Goal: Feedback & Contribution: Contribute content

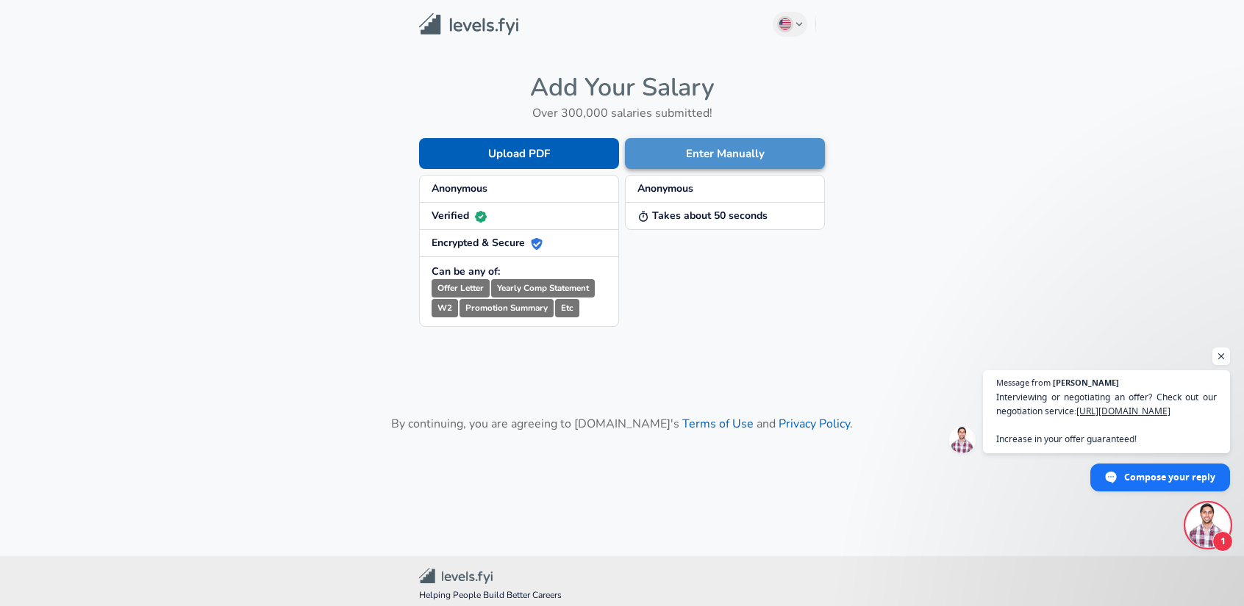
click at [715, 160] on button "Enter Manually" at bounding box center [725, 153] width 200 height 31
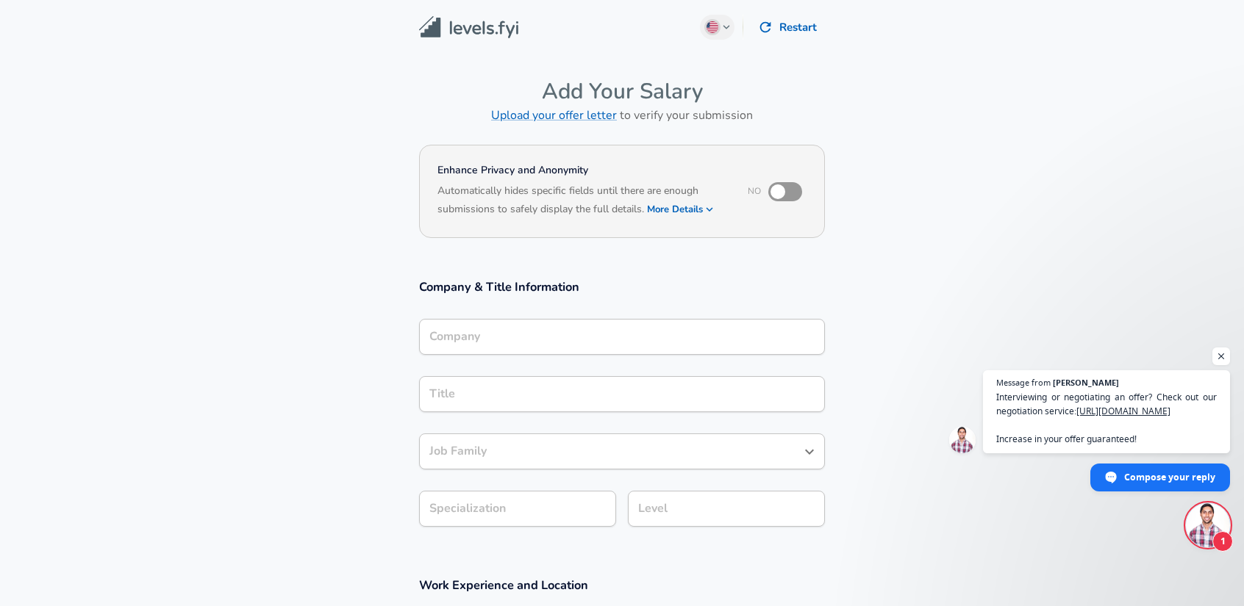
click at [620, 333] on input "Company" at bounding box center [622, 337] width 393 height 23
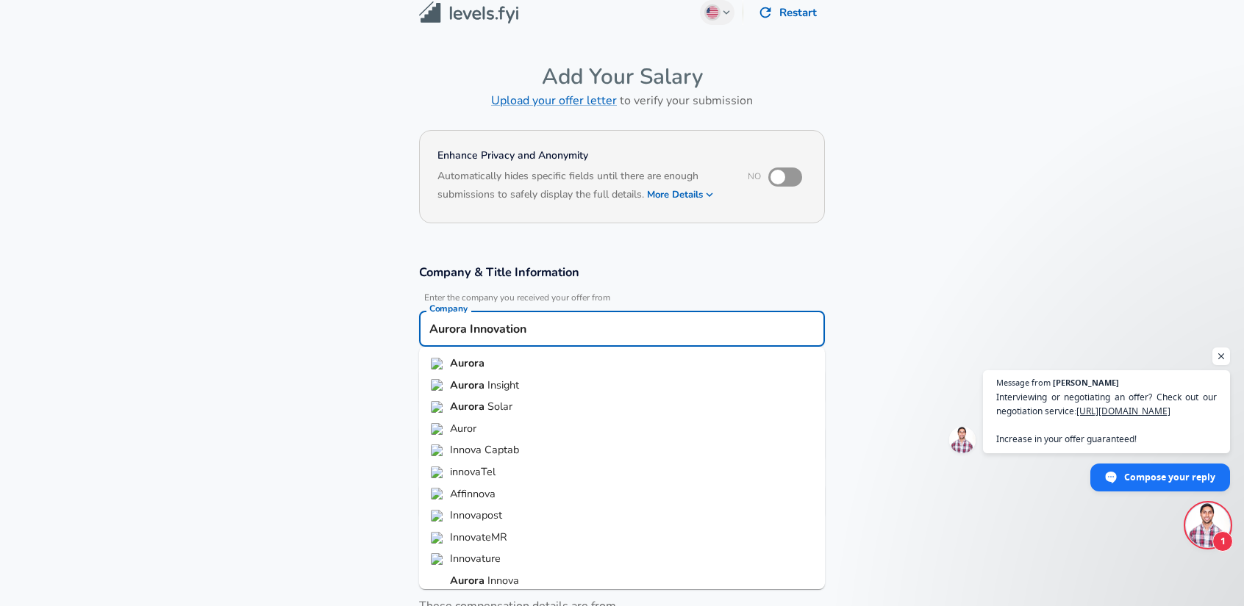
type input "Aurora Innovation"
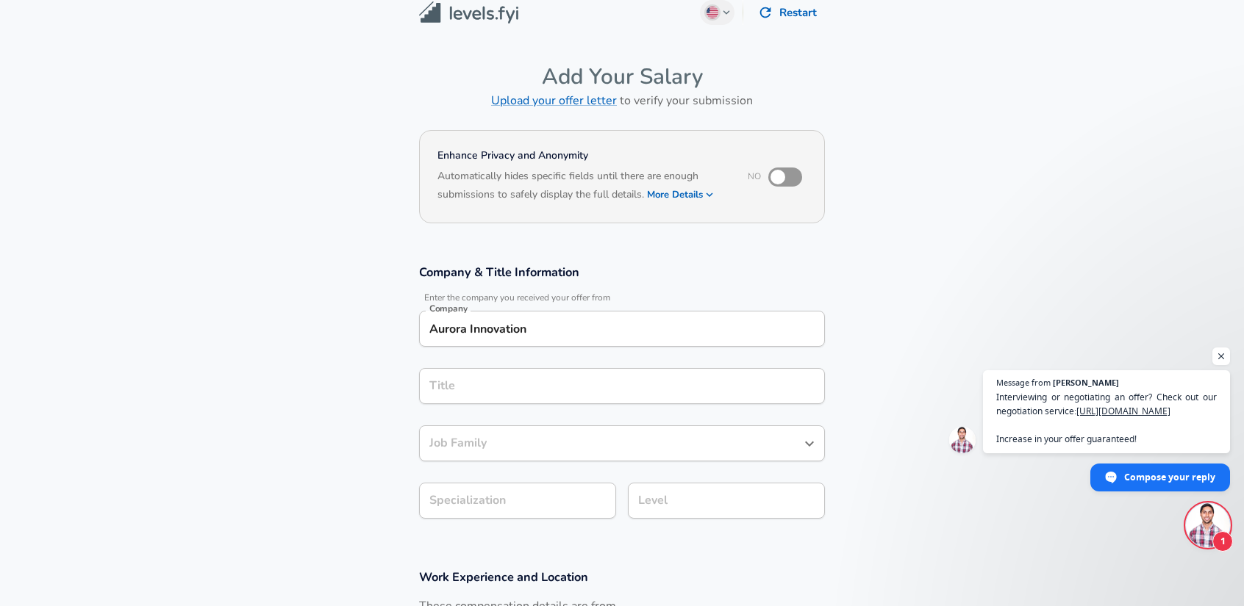
click at [623, 389] on input "Title" at bounding box center [622, 386] width 393 height 23
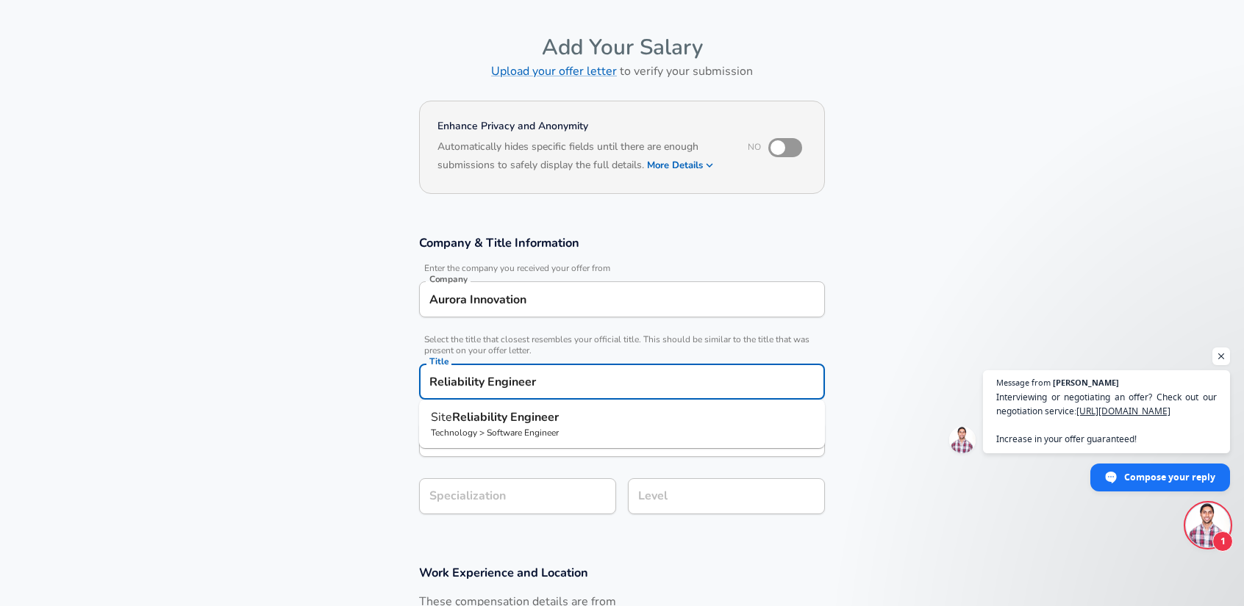
type input "Reliability Engineer"
click at [906, 354] on section "Company & Title Information Enter the company you received your offer from Comp…" at bounding box center [622, 383] width 1244 height 330
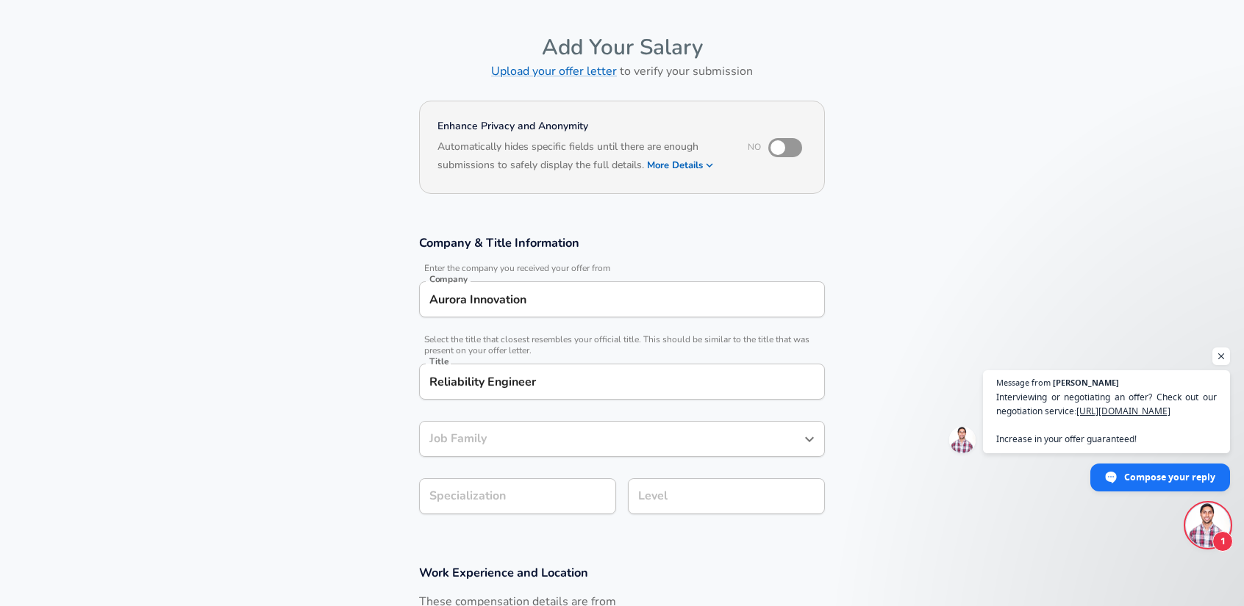
click at [678, 435] on input "Job Family" at bounding box center [611, 439] width 370 height 23
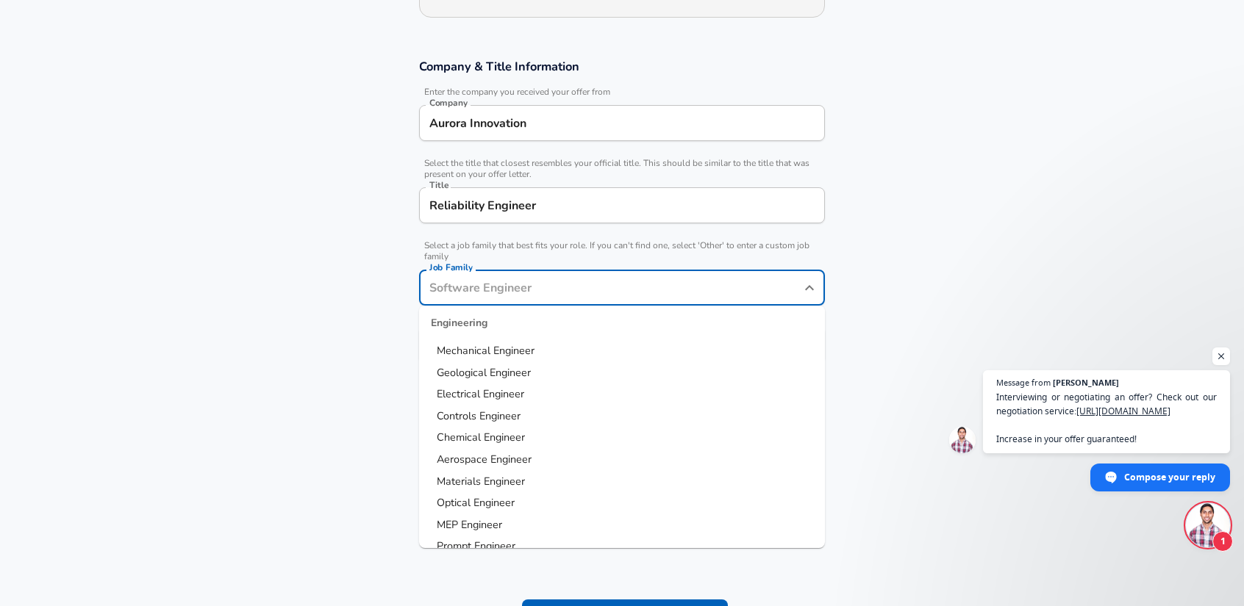
scroll to position [294, 0]
click at [519, 361] on span "Hardware Engineer" at bounding box center [483, 359] width 92 height 15
type input "Hardware Engineer"
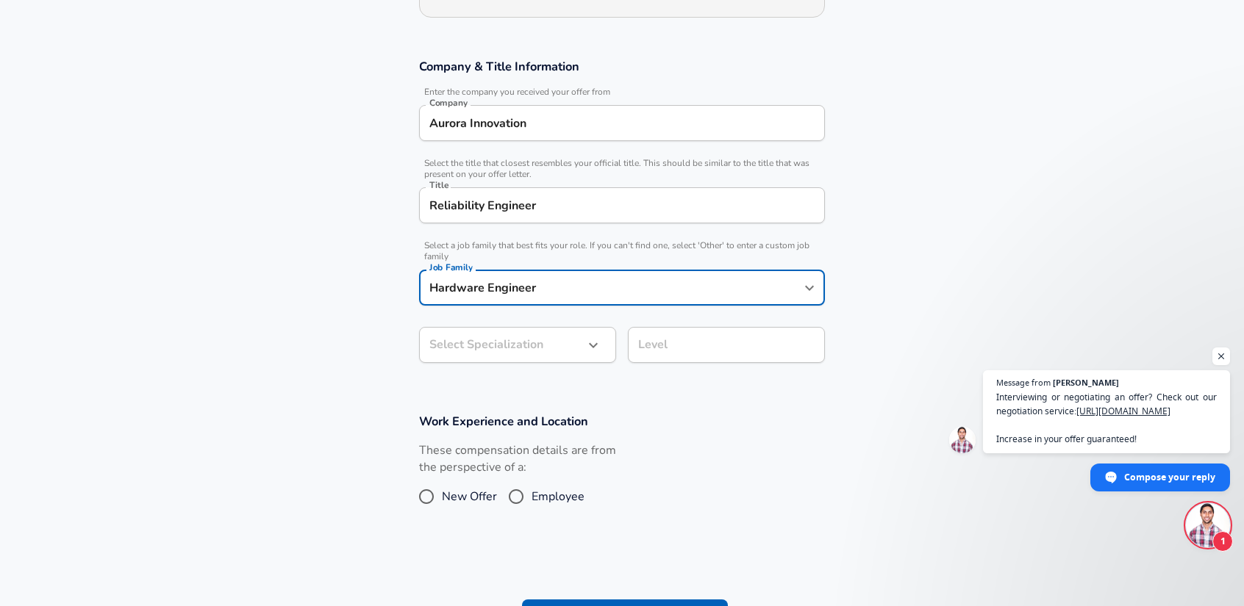
click at [521, 344] on body "English (US) Change Restart Add Your Salary Upload your offer letter to verify …" at bounding box center [622, 82] width 1244 height 606
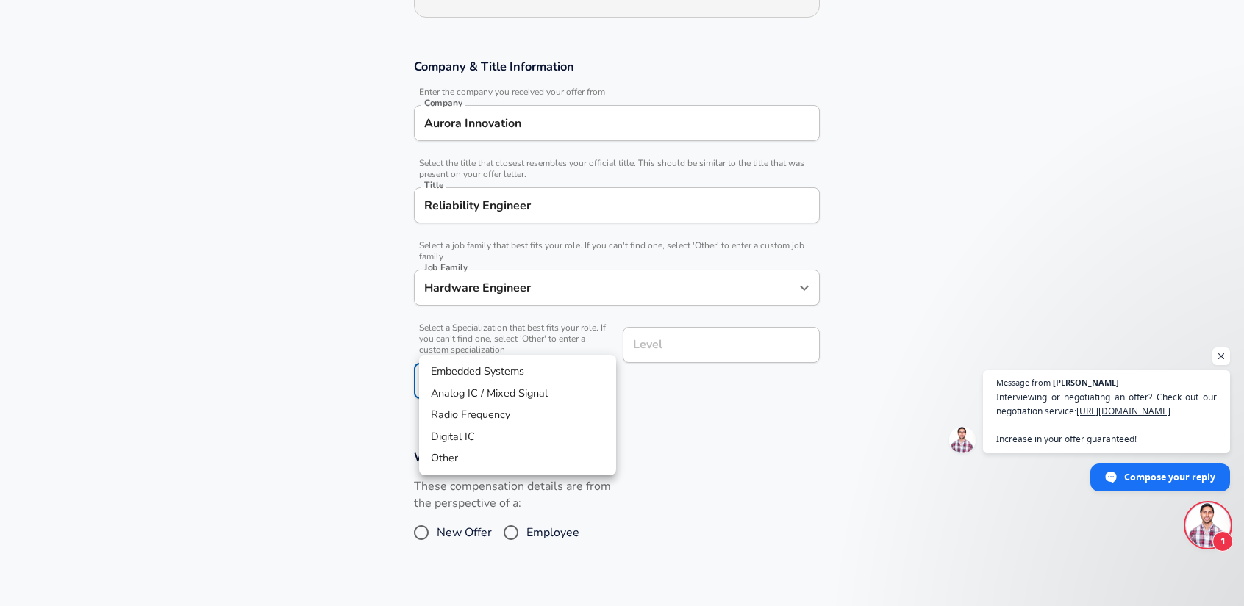
scroll to position [265, 0]
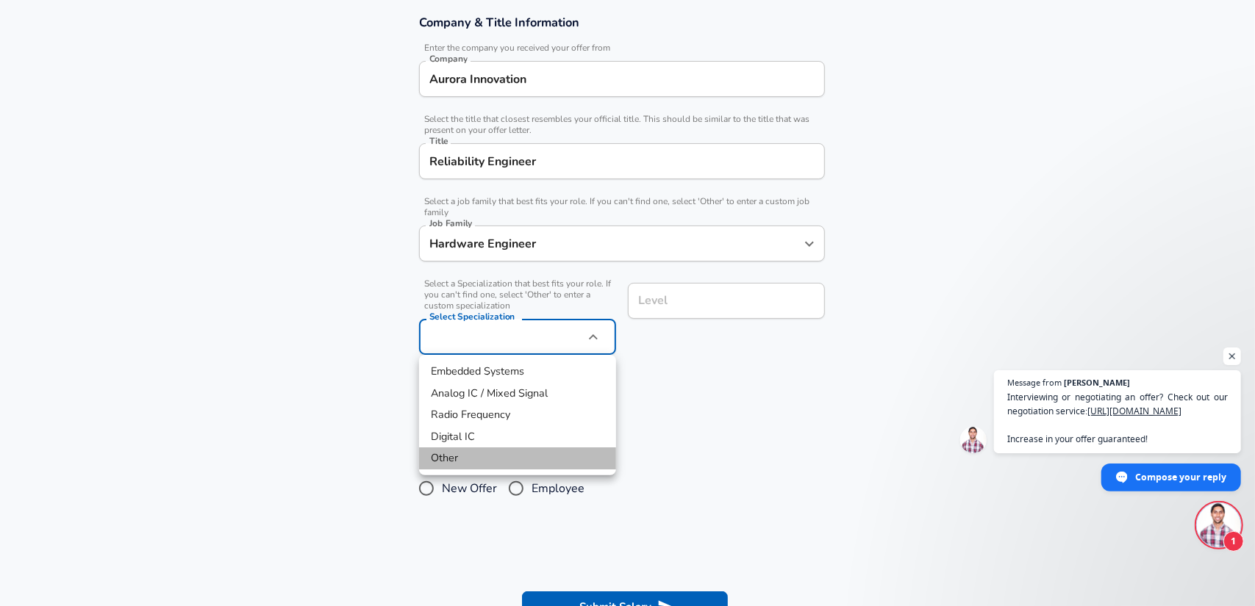
click at [495, 465] on li "Other" at bounding box center [517, 459] width 197 height 22
type input "Other"
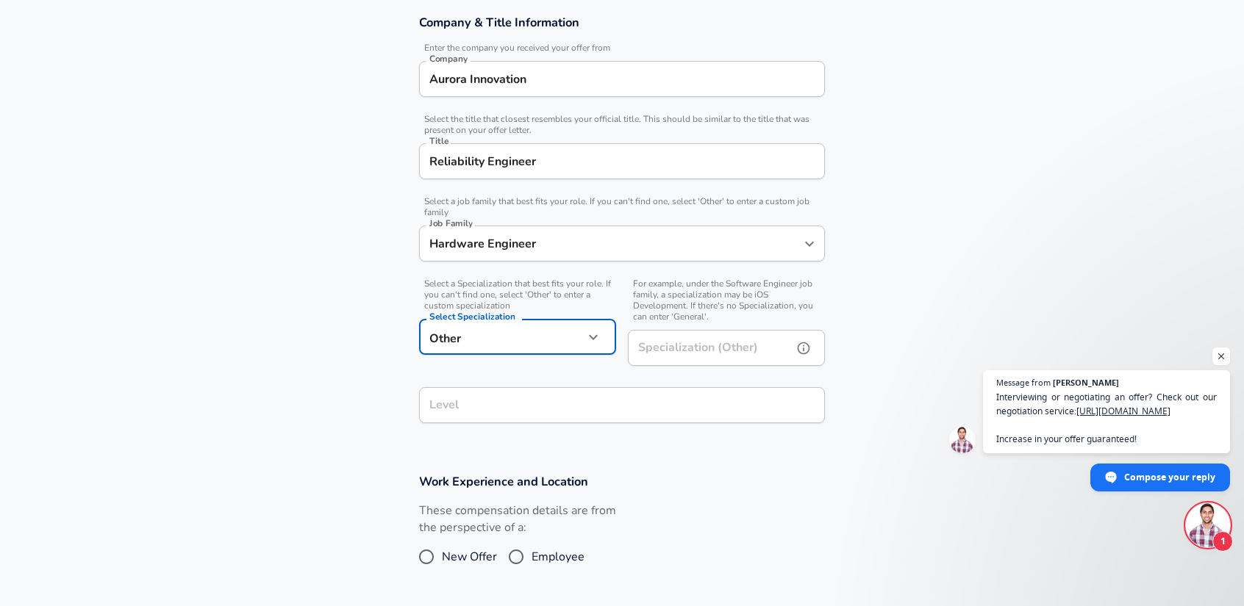
click at [729, 350] on input "Specialization (Other)" at bounding box center [707, 348] width 159 height 36
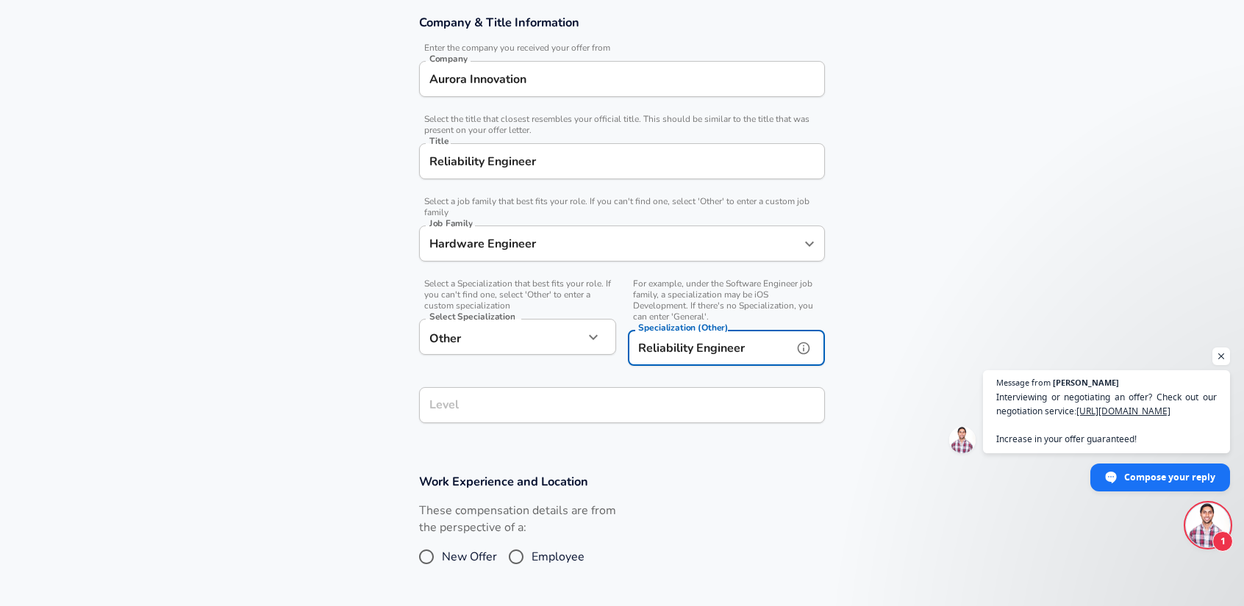
type input "Reliability Engineer"
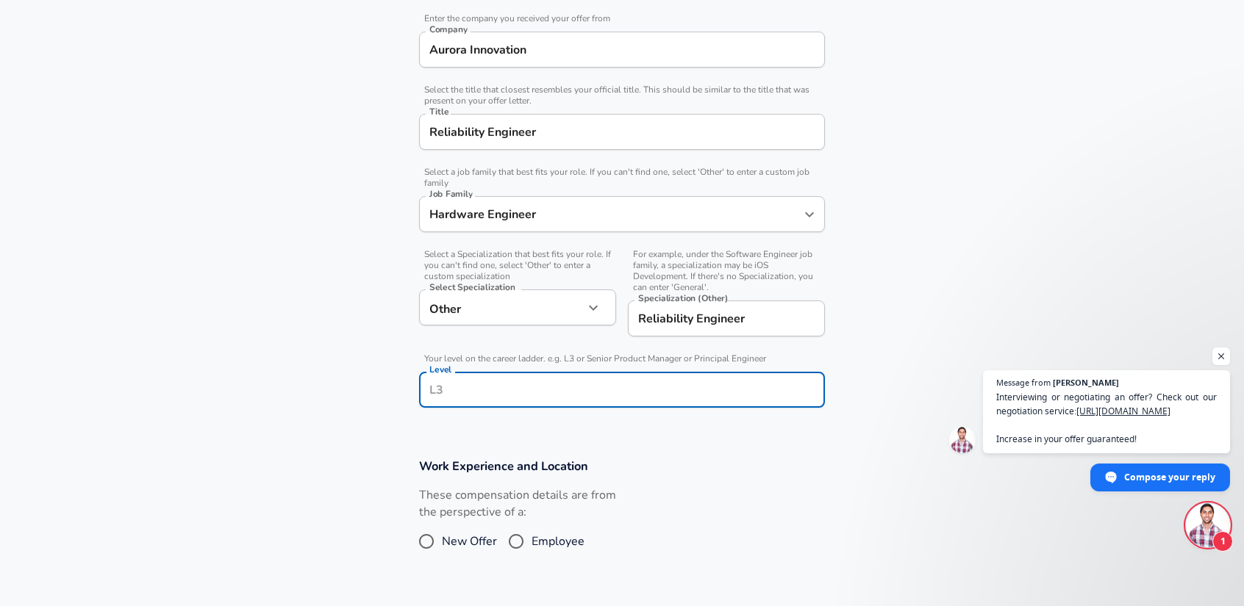
click at [659, 410] on div "Level Level" at bounding box center [622, 392] width 406 height 40
click at [651, 390] on input "Level" at bounding box center [622, 390] width 393 height 23
drag, startPoint x: 670, startPoint y: 390, endPoint x: 164, endPoint y: 384, distance: 506.5
click at [164, 383] on section "Company & Title Information Enter the company you received your offer from Comp…" at bounding box center [622, 204] width 1244 height 473
type input "P4"
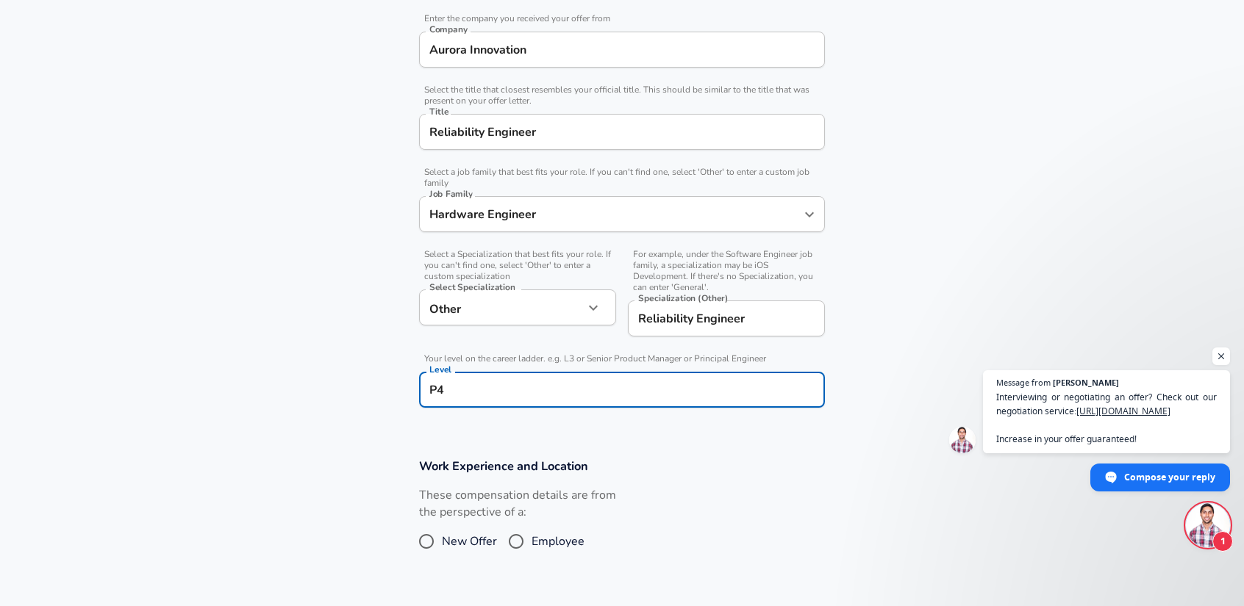
click at [681, 443] on section "Work Experience and Location These compensation details are from the perspectiv…" at bounding box center [622, 514] width 1244 height 147
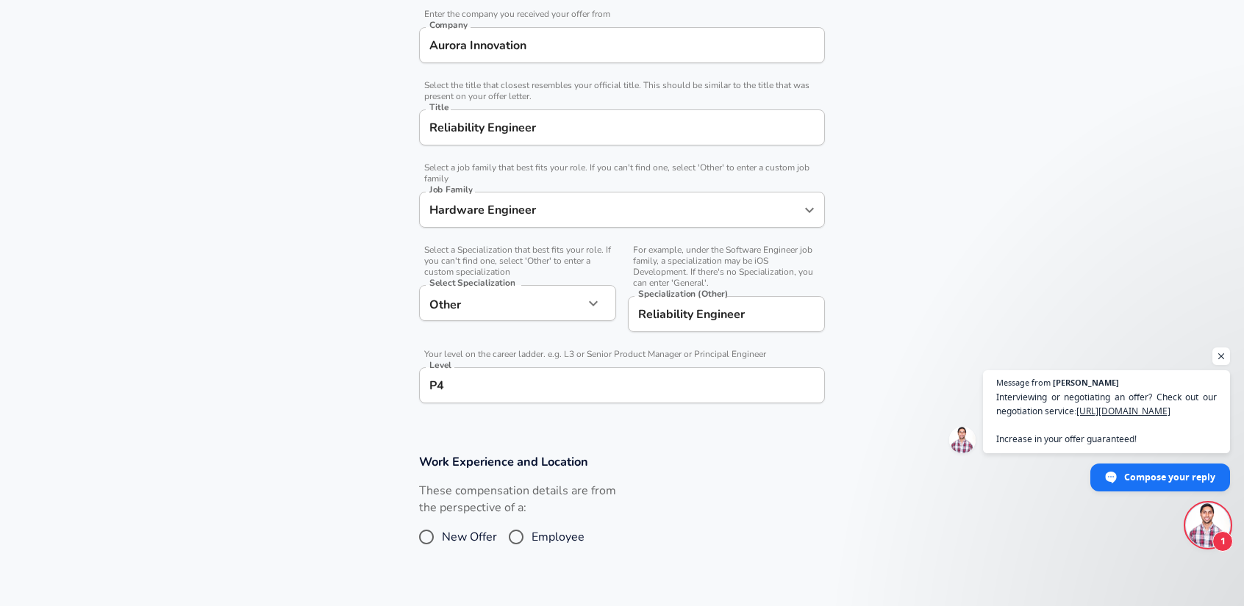
scroll to position [441, 0]
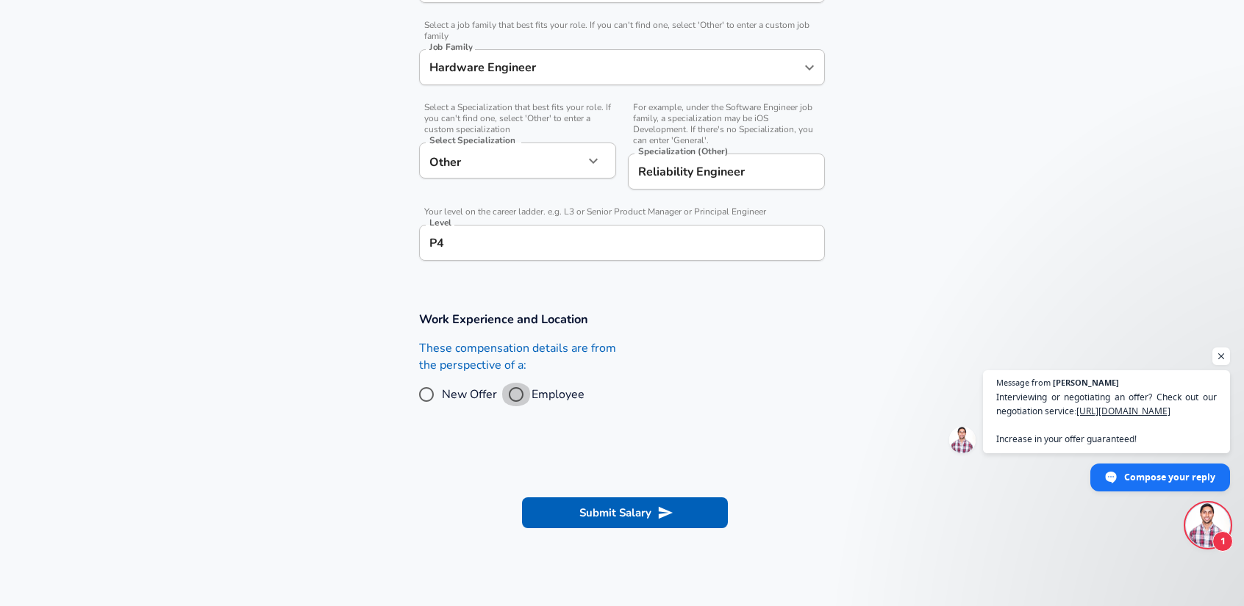
click at [517, 399] on input "Employee" at bounding box center [516, 395] width 31 height 24
radio input "true"
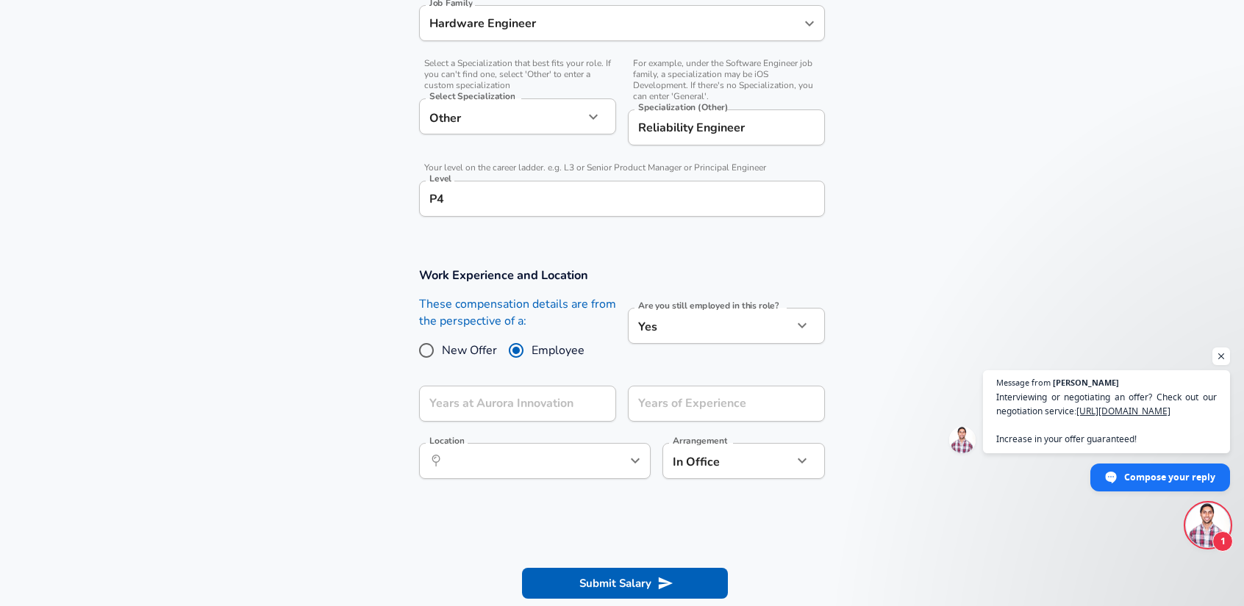
scroll to position [588, 0]
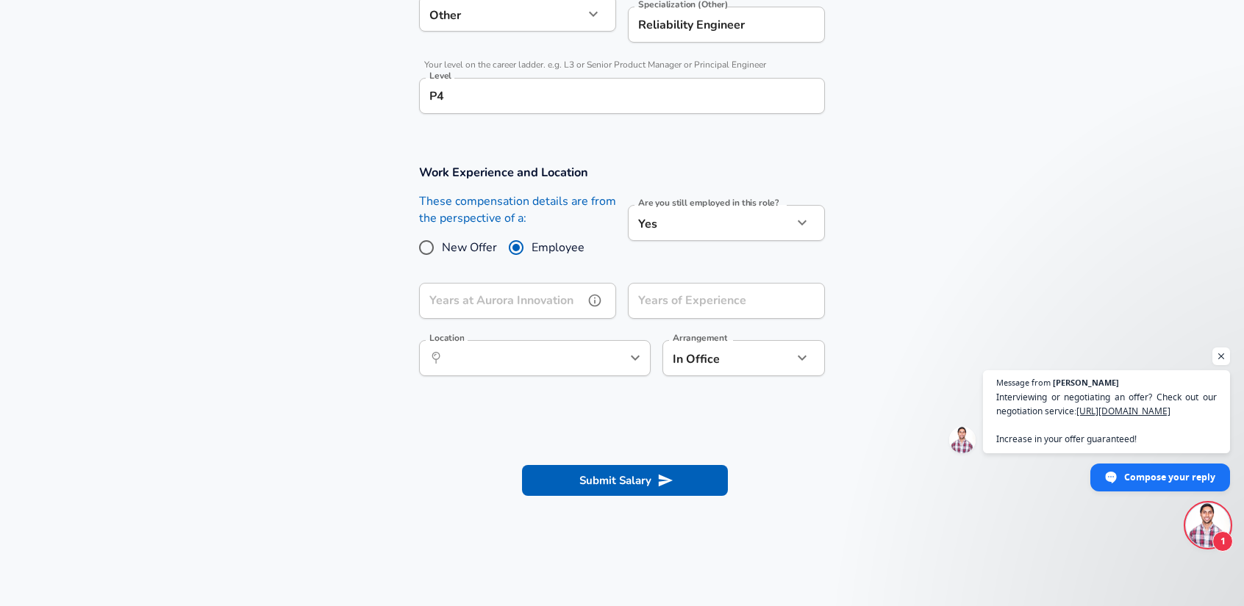
click at [537, 304] on input "Years at Aurora Innovation" at bounding box center [501, 301] width 165 height 36
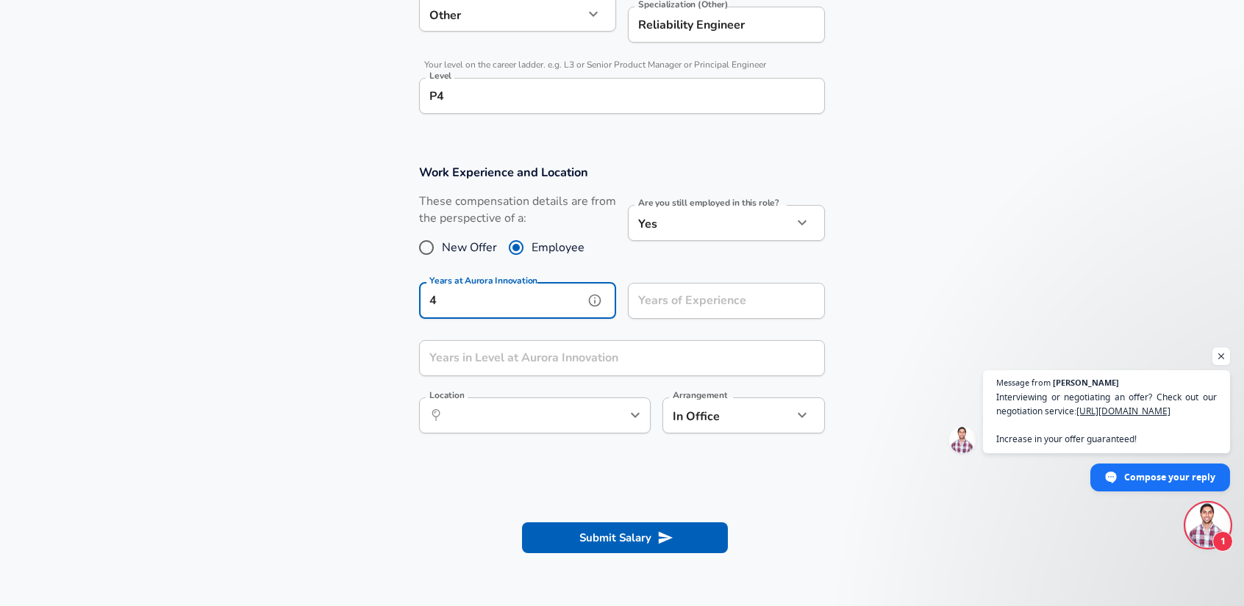
type input "4"
click at [719, 300] on input "Years of Experience" at bounding box center [710, 301] width 165 height 36
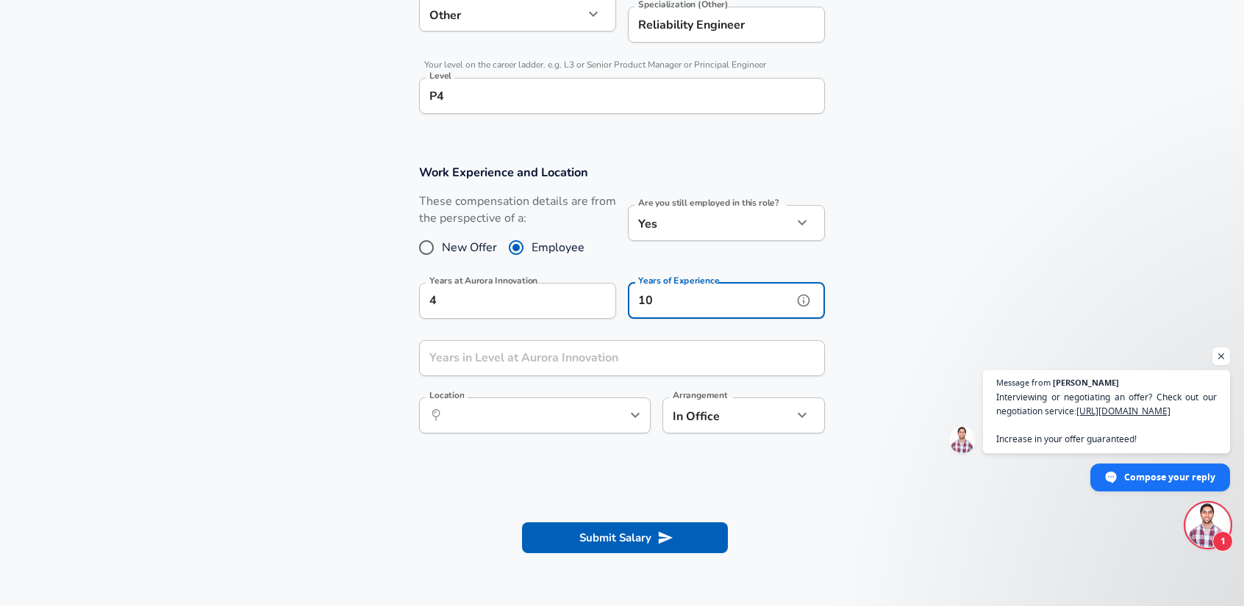
type input "10"
click at [651, 363] on input "Years in Level at Aurora Innovation" at bounding box center [605, 358] width 373 height 36
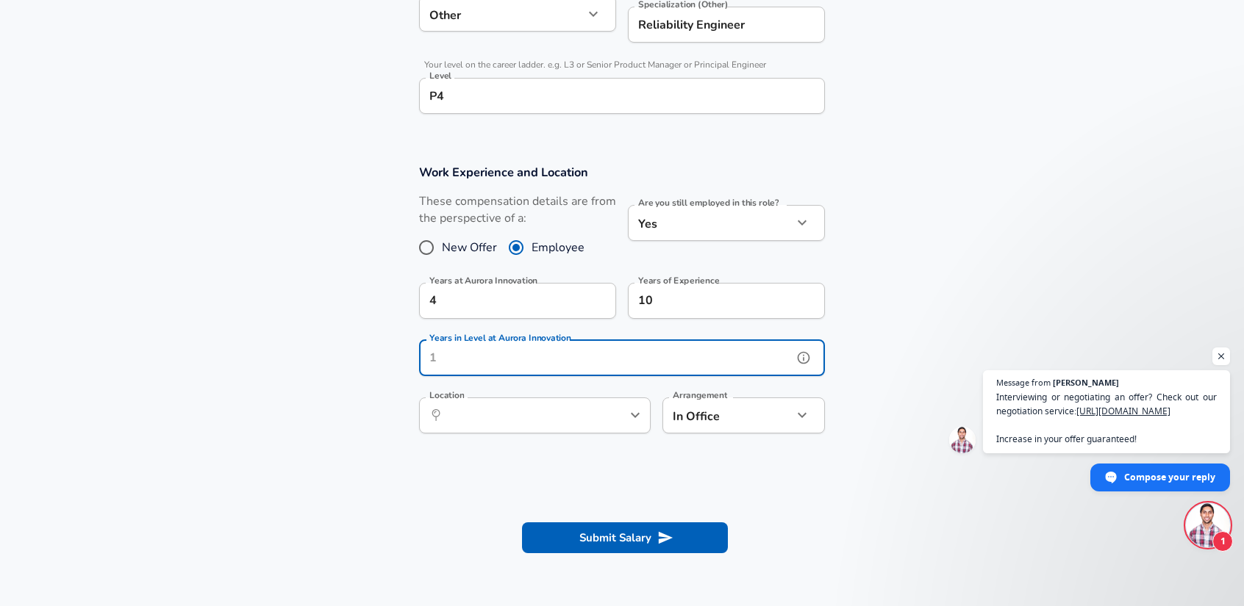
click at [626, 362] on input "Years in Level at Aurora Innovation" at bounding box center [605, 358] width 373 height 36
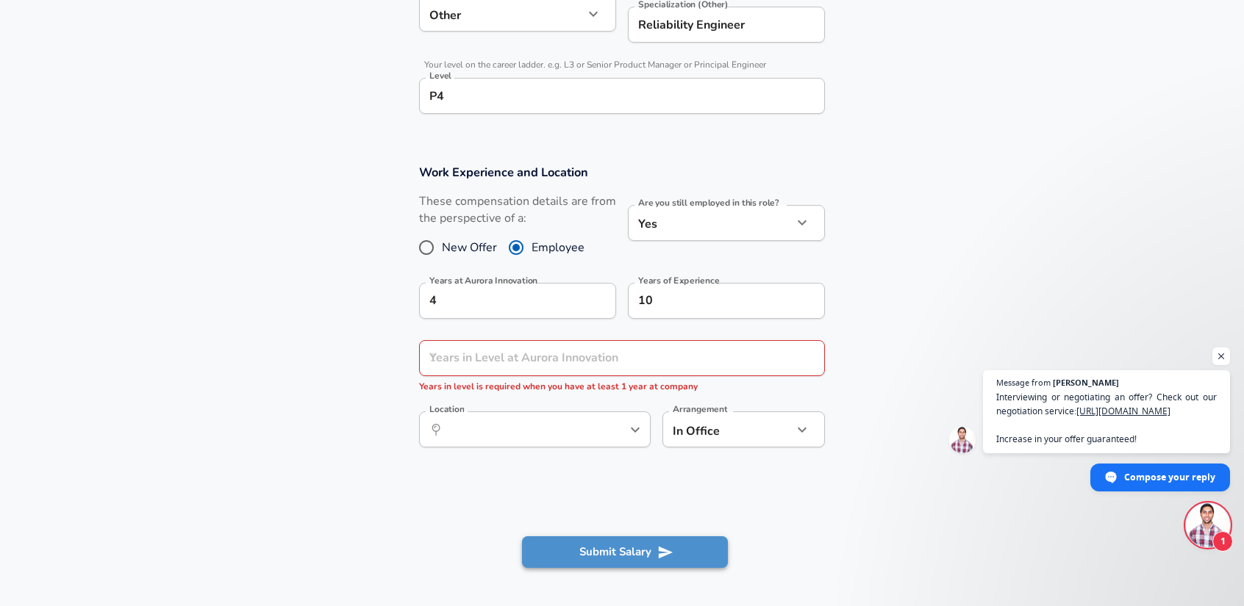
click at [659, 537] on button "Submit Salary" at bounding box center [625, 552] width 206 height 31
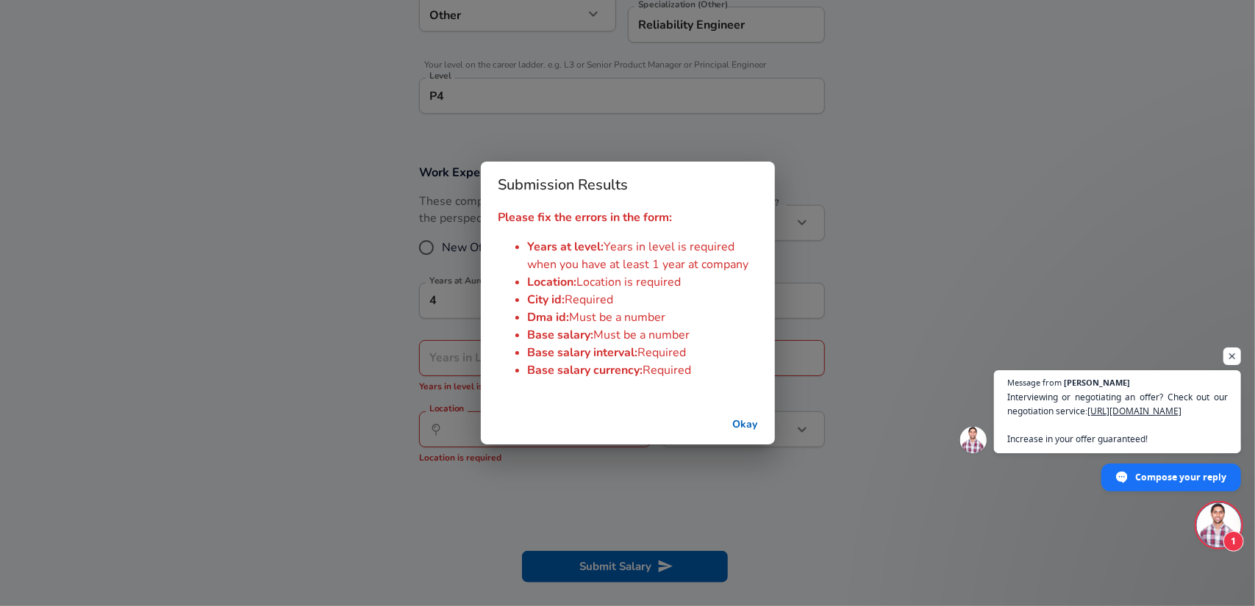
click at [747, 432] on button "Okay" at bounding box center [745, 425] width 47 height 27
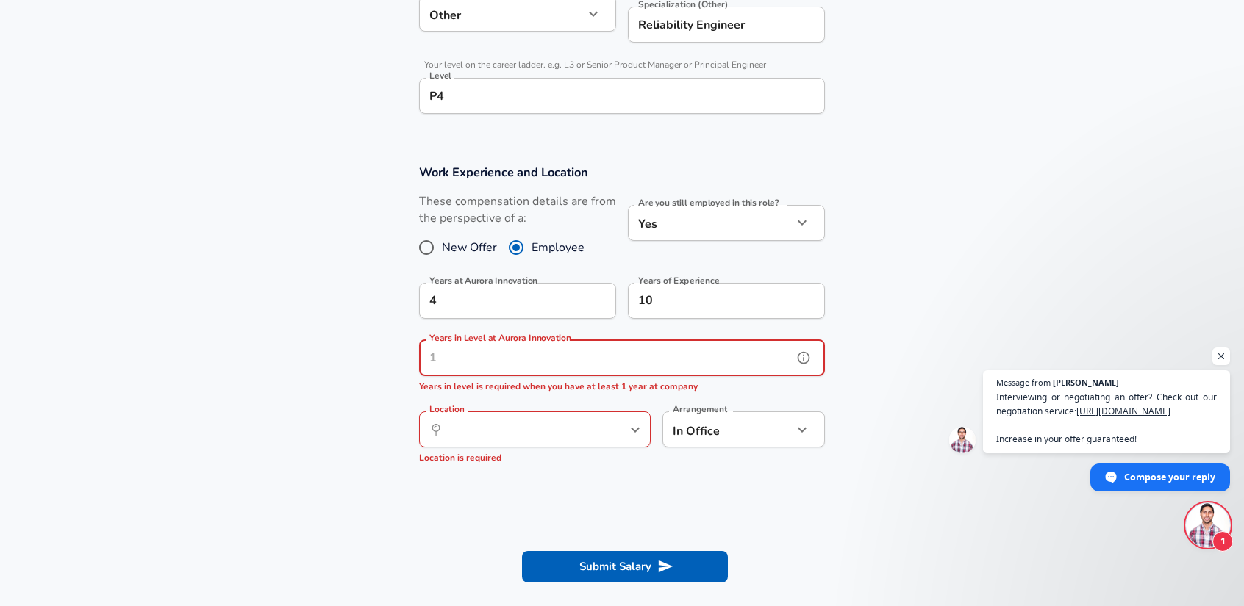
click at [533, 362] on input "Years in Level at Aurora Innovation" at bounding box center [605, 358] width 373 height 36
click at [543, 361] on input "Years in Level at Aurora Innovation" at bounding box center [605, 358] width 373 height 36
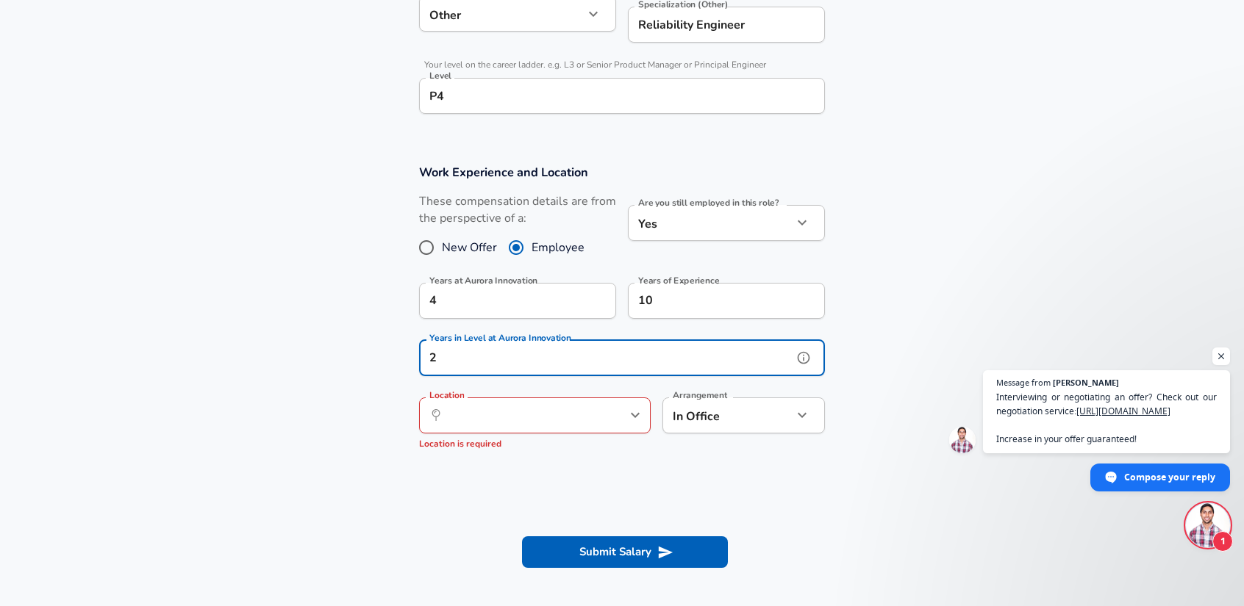
click at [629, 418] on icon "Open" at bounding box center [635, 416] width 18 height 18
type input "2"
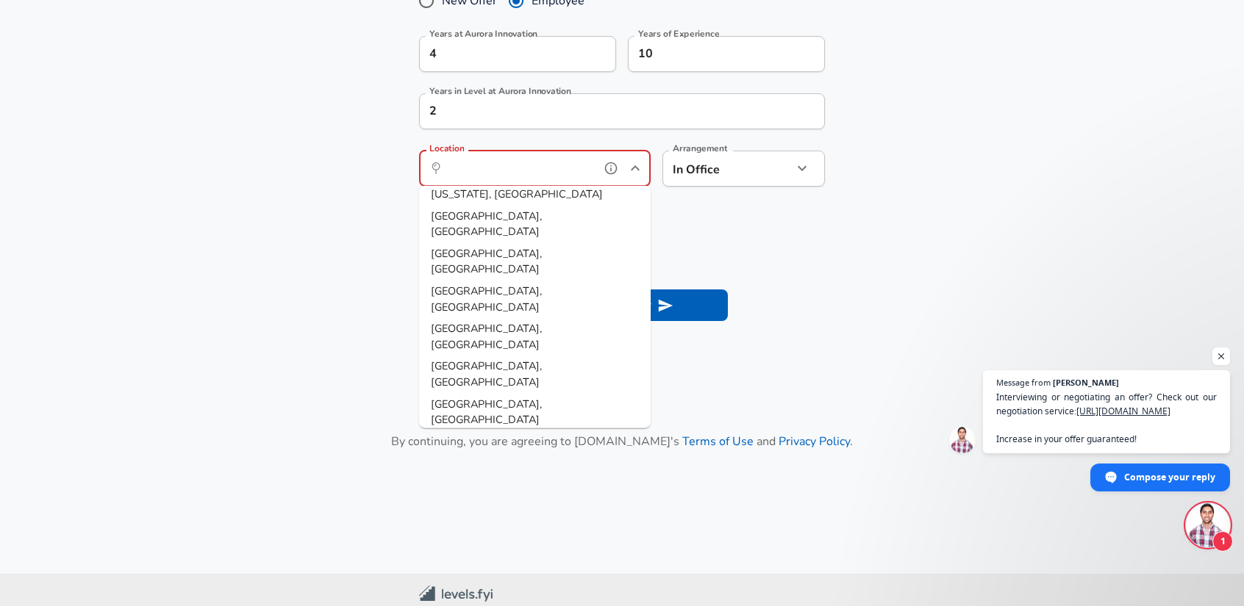
scroll to position [875, 0]
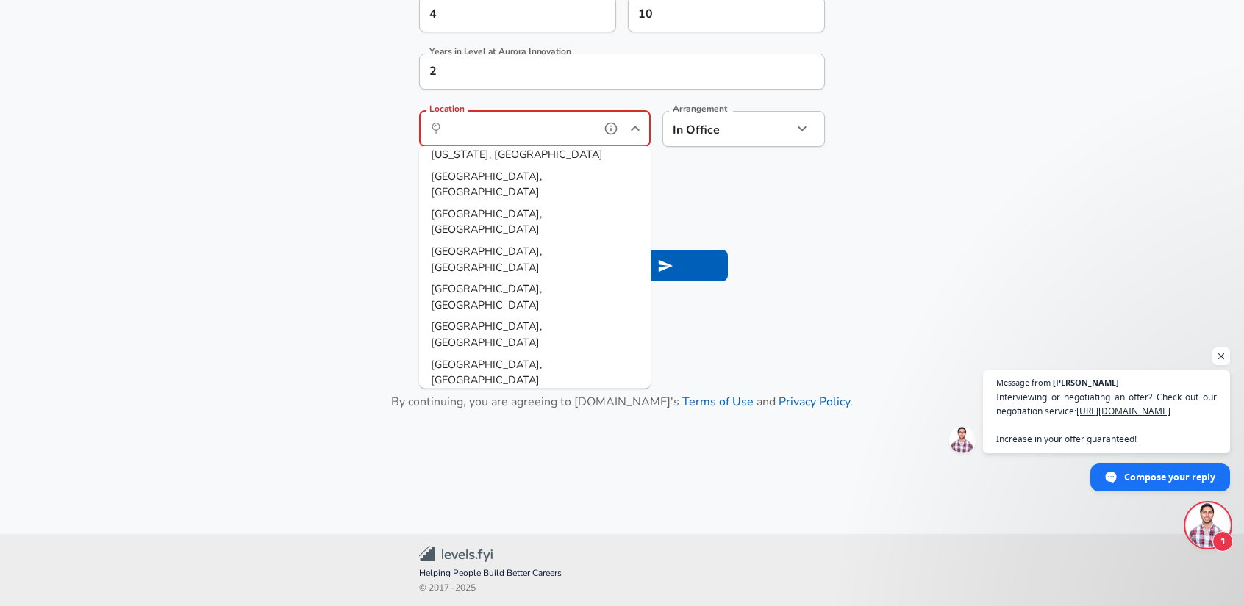
click at [544, 504] on li "[GEOGRAPHIC_DATA], [GEOGRAPHIC_DATA]" at bounding box center [535, 522] width 232 height 37
type input "[GEOGRAPHIC_DATA], [GEOGRAPHIC_DATA]"
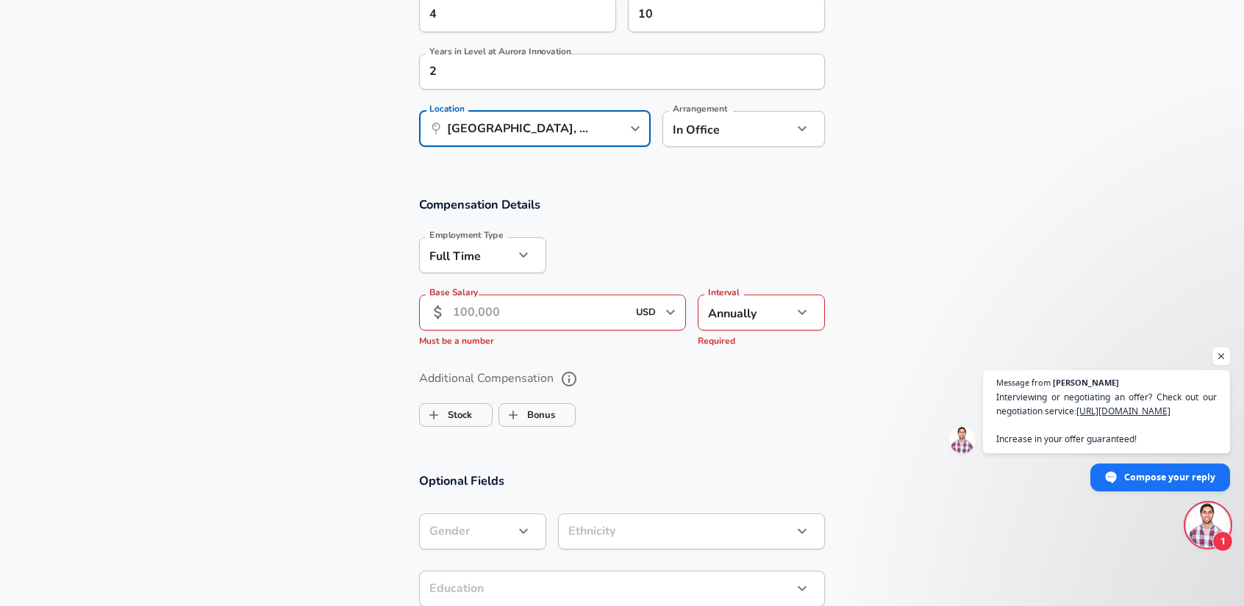
click at [562, 308] on input "Base Salary" at bounding box center [540, 313] width 174 height 36
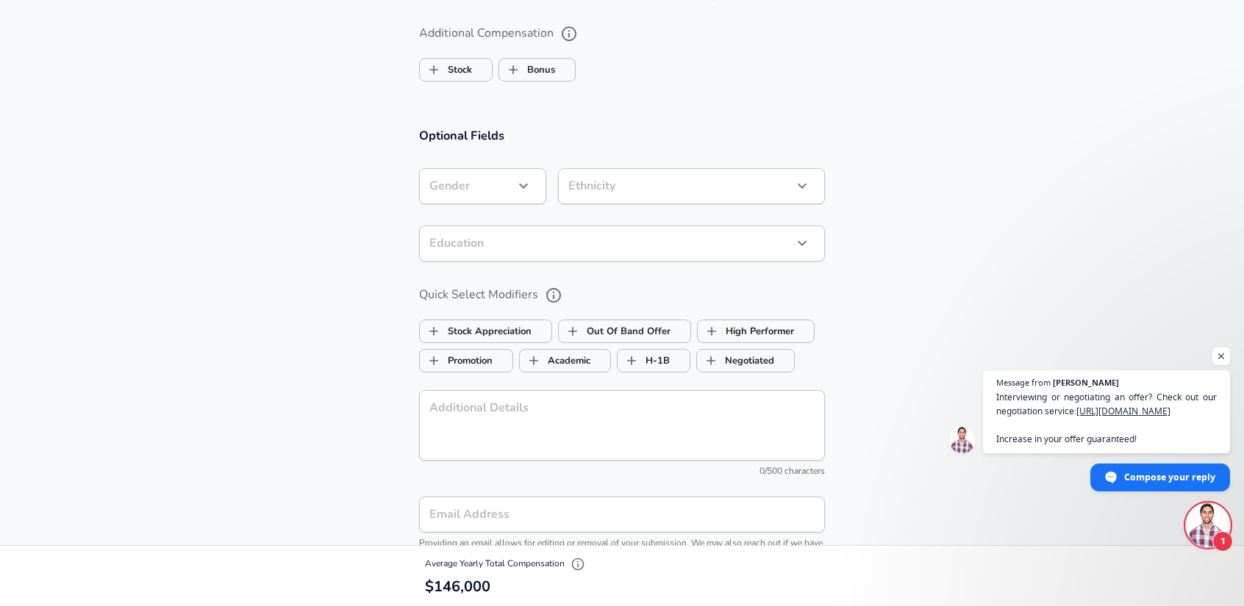
scroll to position [1242, 0]
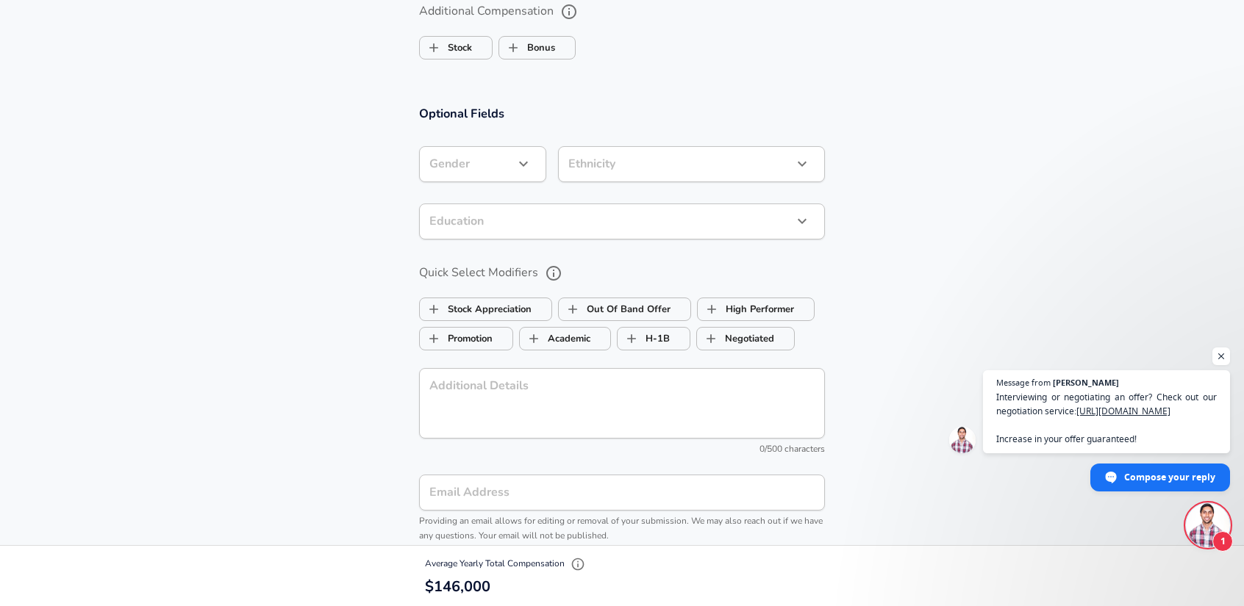
type input "146,000"
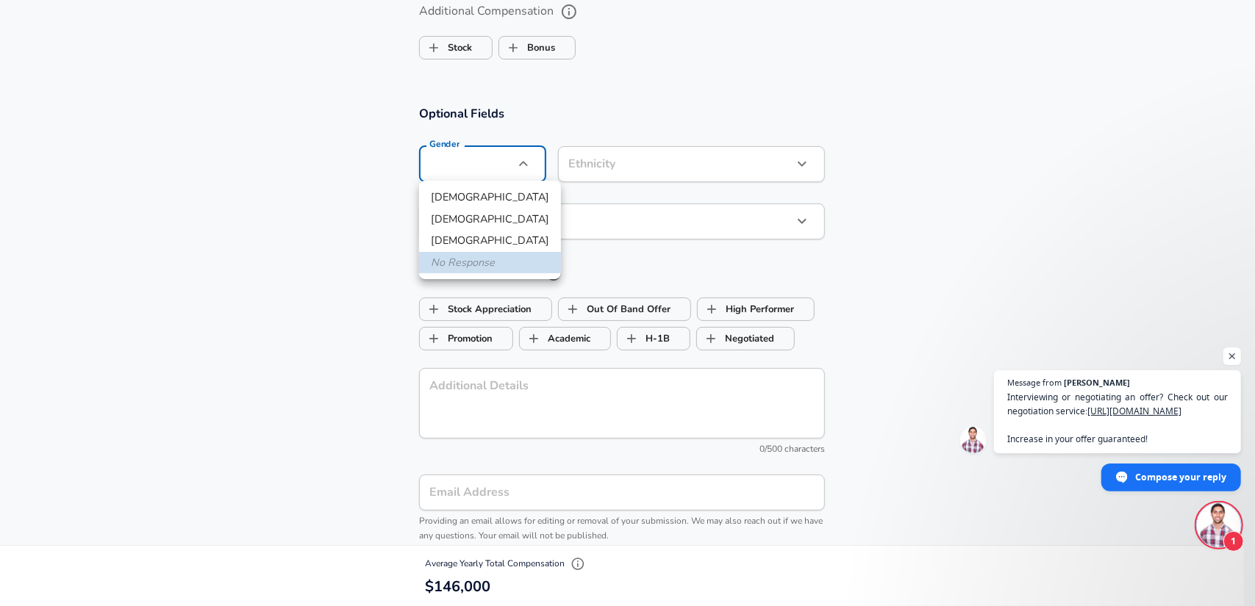
click at [764, 90] on div at bounding box center [627, 303] width 1255 height 606
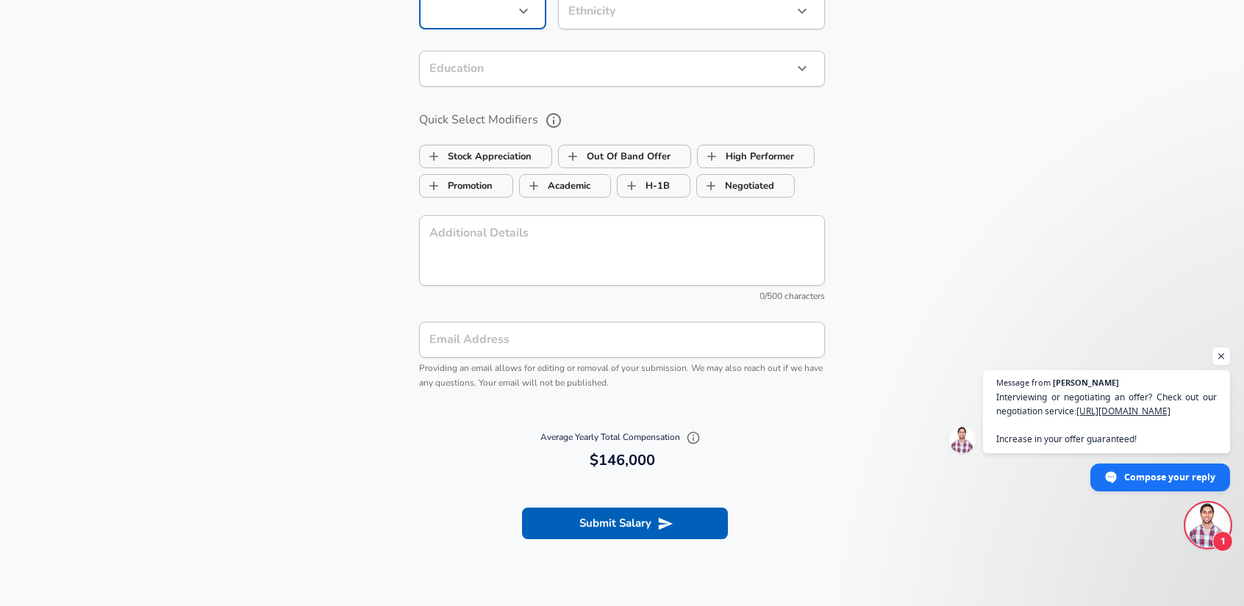
scroll to position [1463, 0]
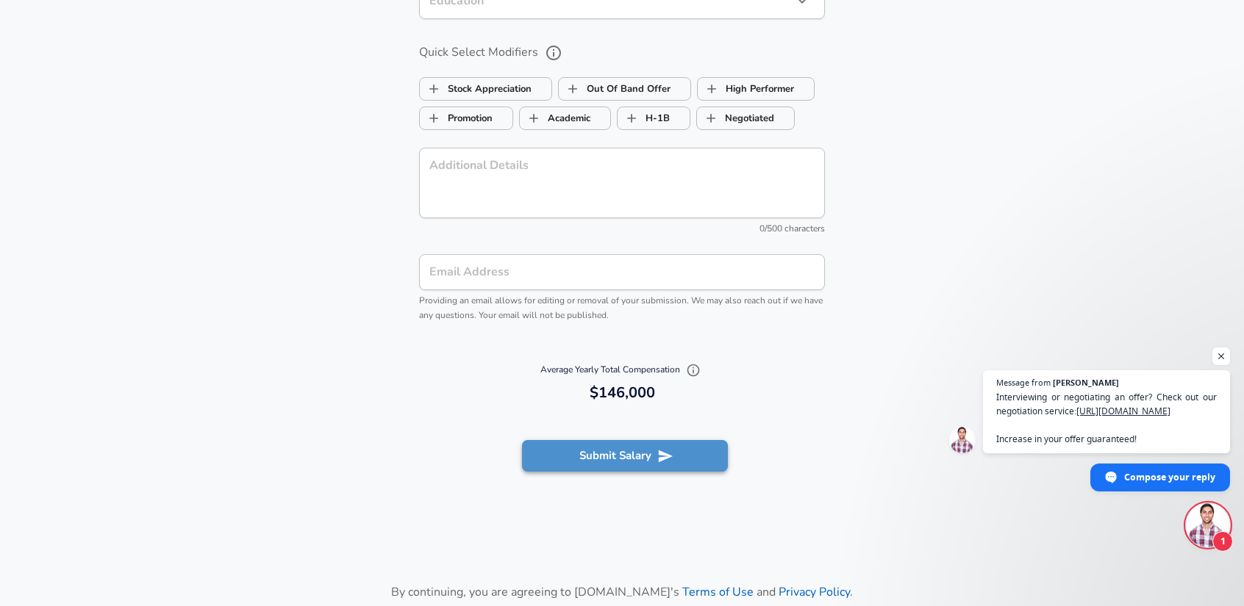
click at [649, 454] on button "Submit Salary" at bounding box center [625, 455] width 206 height 31
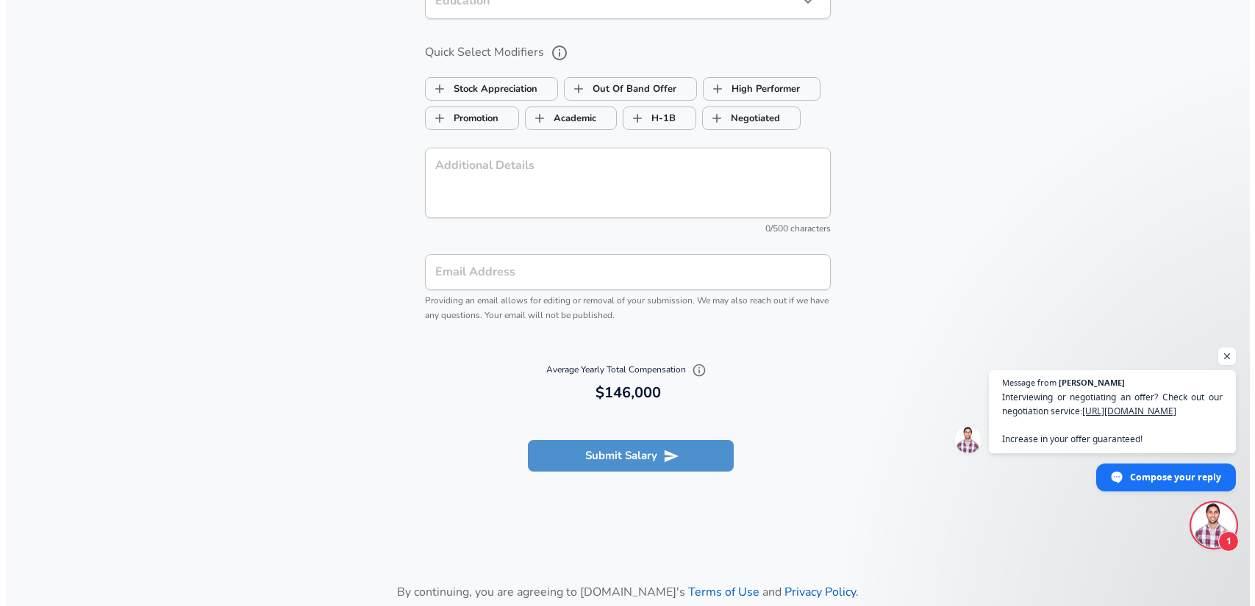
scroll to position [1448, 0]
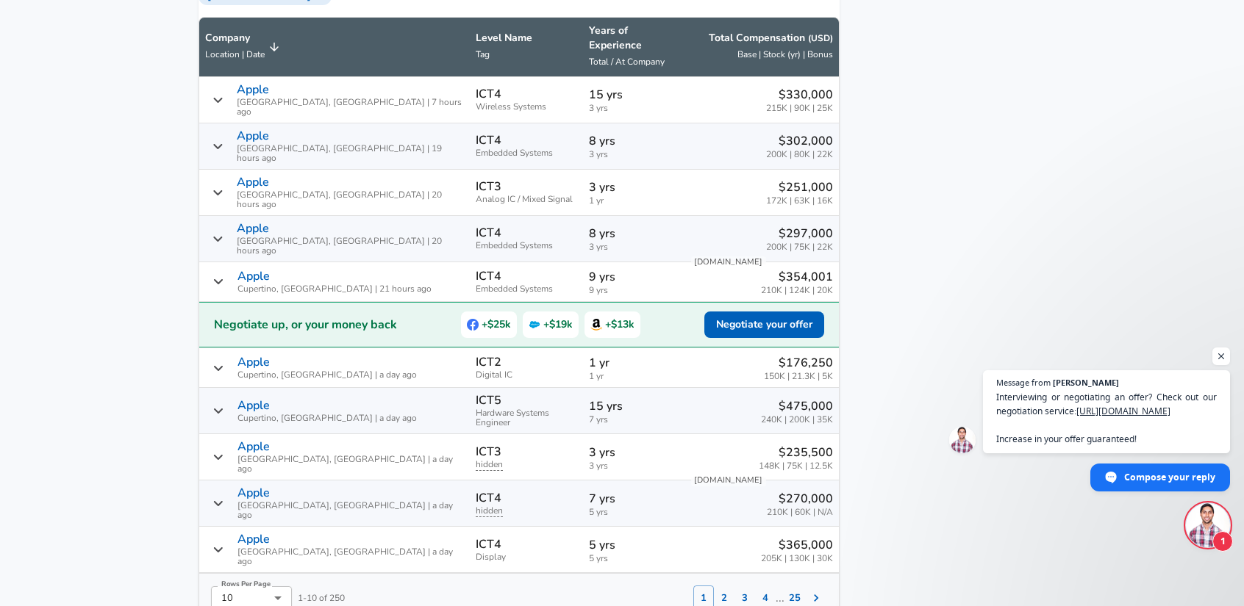
scroll to position [1029, 0]
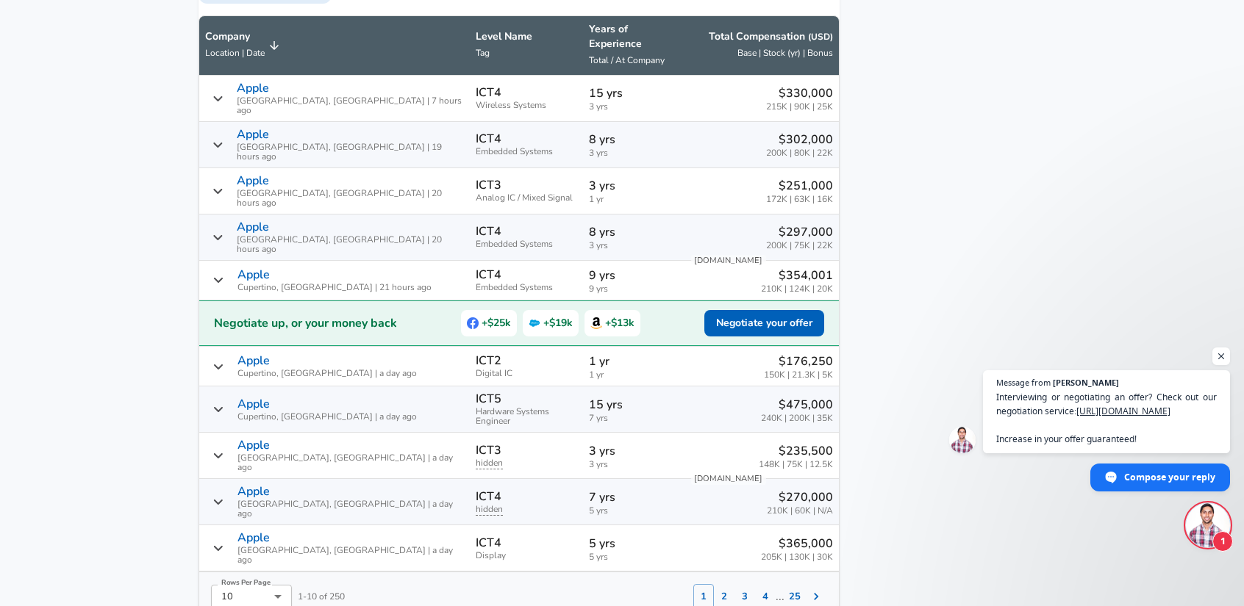
click at [873, 351] on aside "Featured Jobs Senior Mixed-Signal Hardware Engineer Relativity Space • [GEOGRAP…" at bounding box center [942, 303] width 206 height 2268
click at [866, 340] on aside "Featured Jobs Senior Mixed-Signal Hardware Engineer Relativity Space • [GEOGRAP…" at bounding box center [942, 303] width 206 height 2268
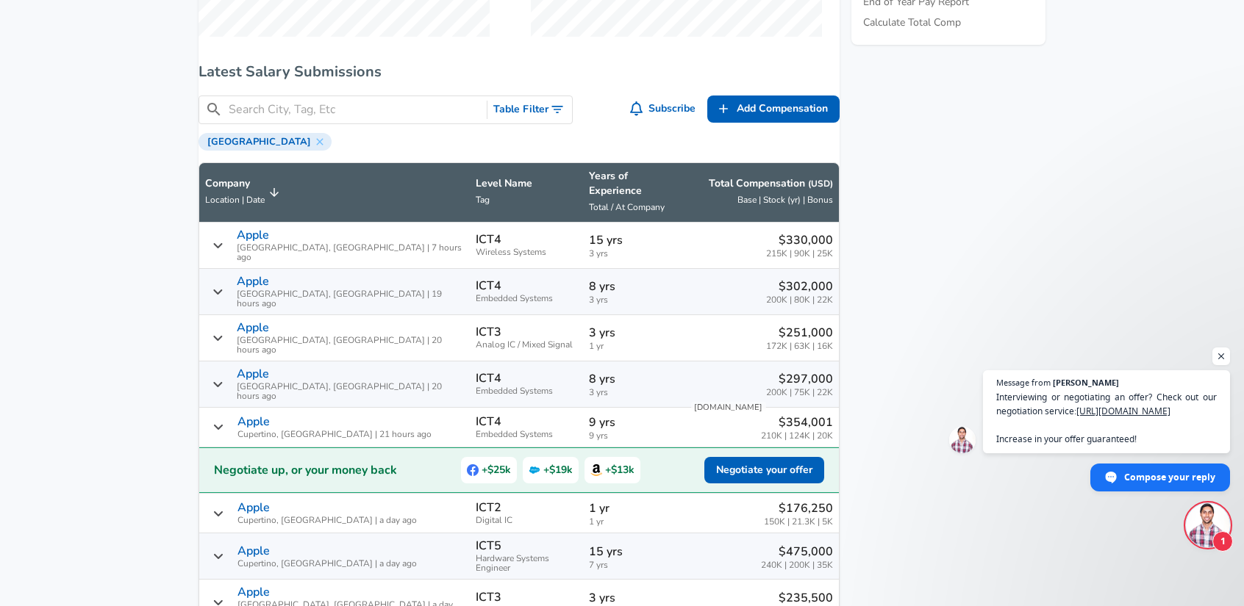
click at [540, 118] on button "Table Filter" at bounding box center [529, 109] width 85 height 27
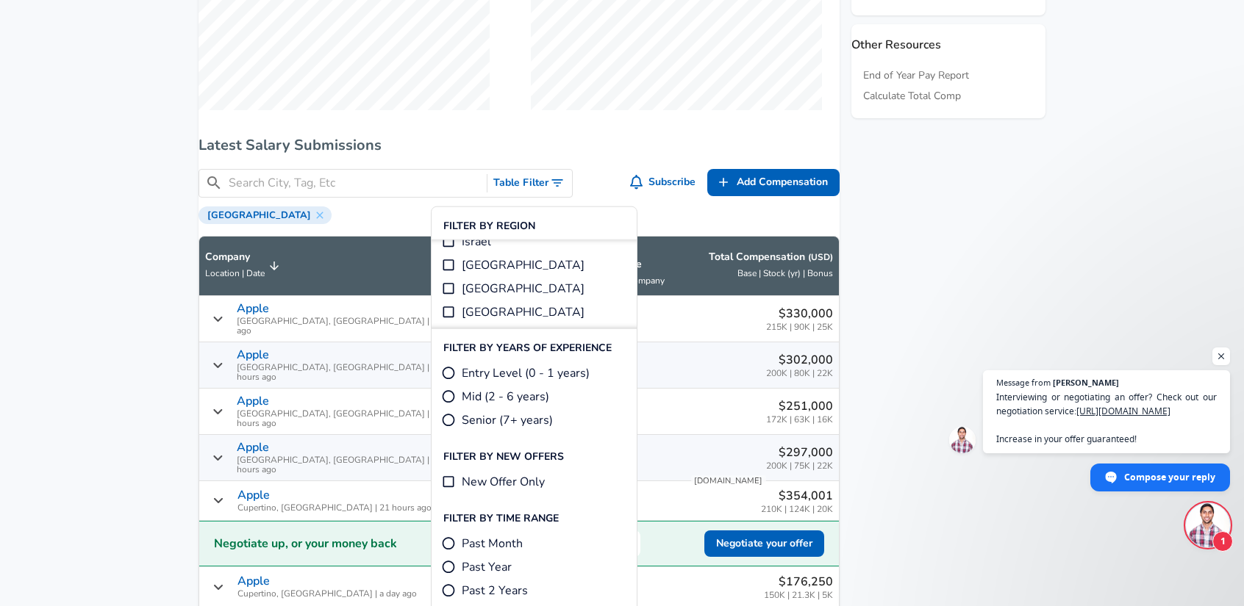
scroll to position [368, 0]
click at [931, 277] on aside "Featured Jobs Senior Mixed-Signal Hardware Engineer Relativity Space • [GEOGRAP…" at bounding box center [942, 524] width 206 height 2268
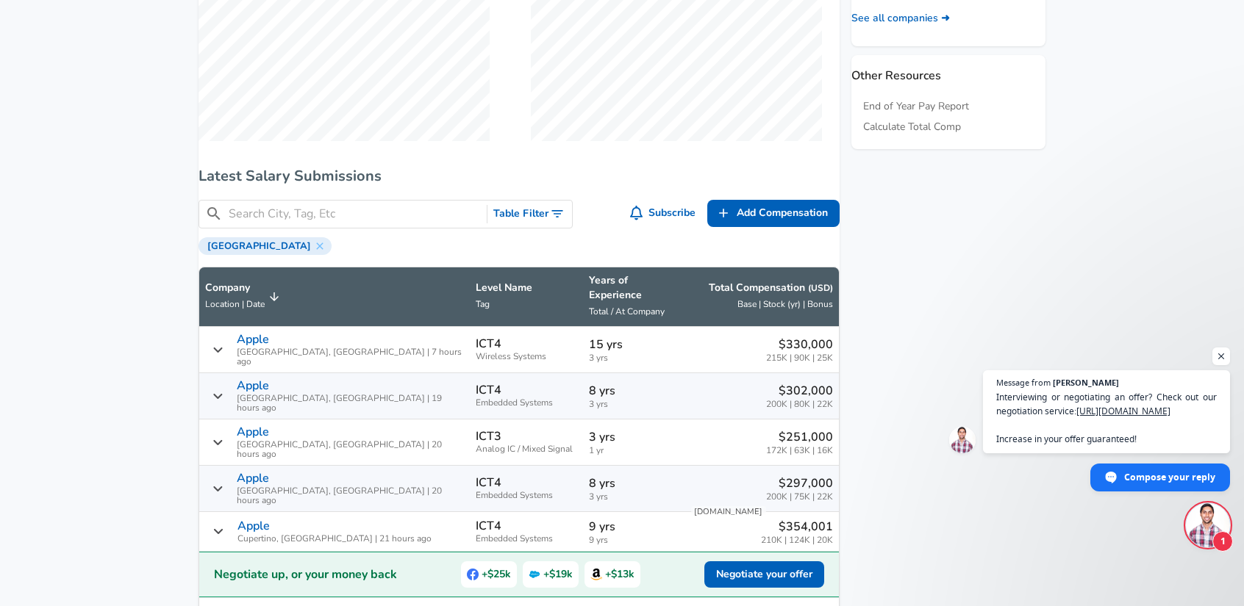
scroll to position [809, 0]
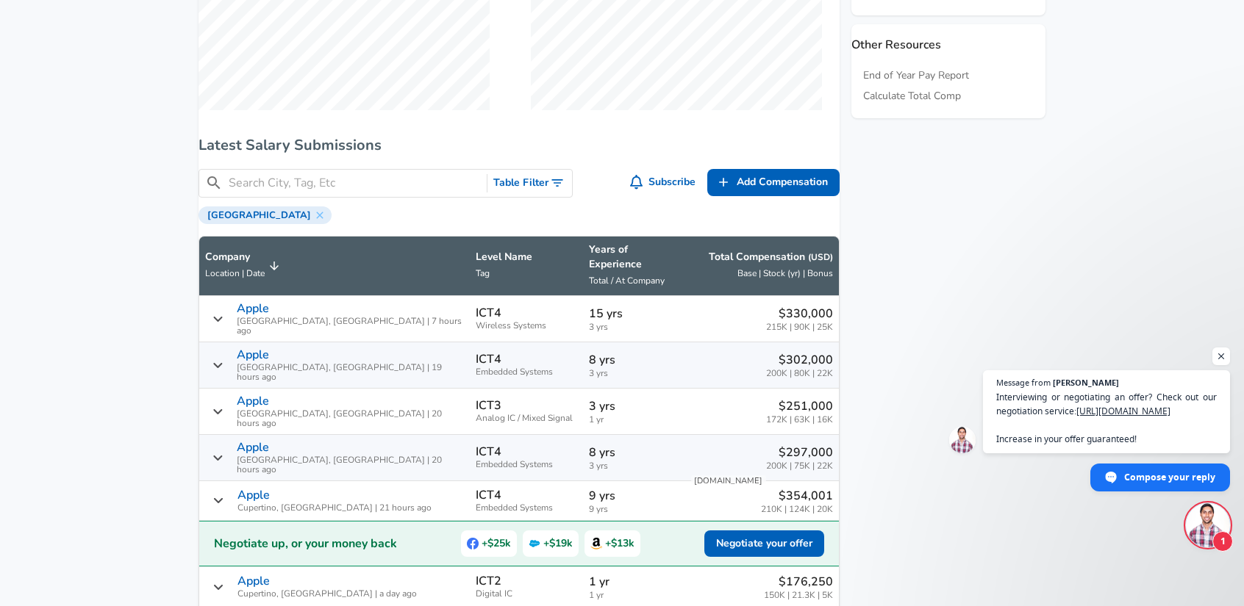
click at [384, 193] on input "Search City, Tag, Etc" at bounding box center [355, 183] width 252 height 18
click at [382, 193] on input "Search City, Tag, Etc" at bounding box center [355, 183] width 252 height 18
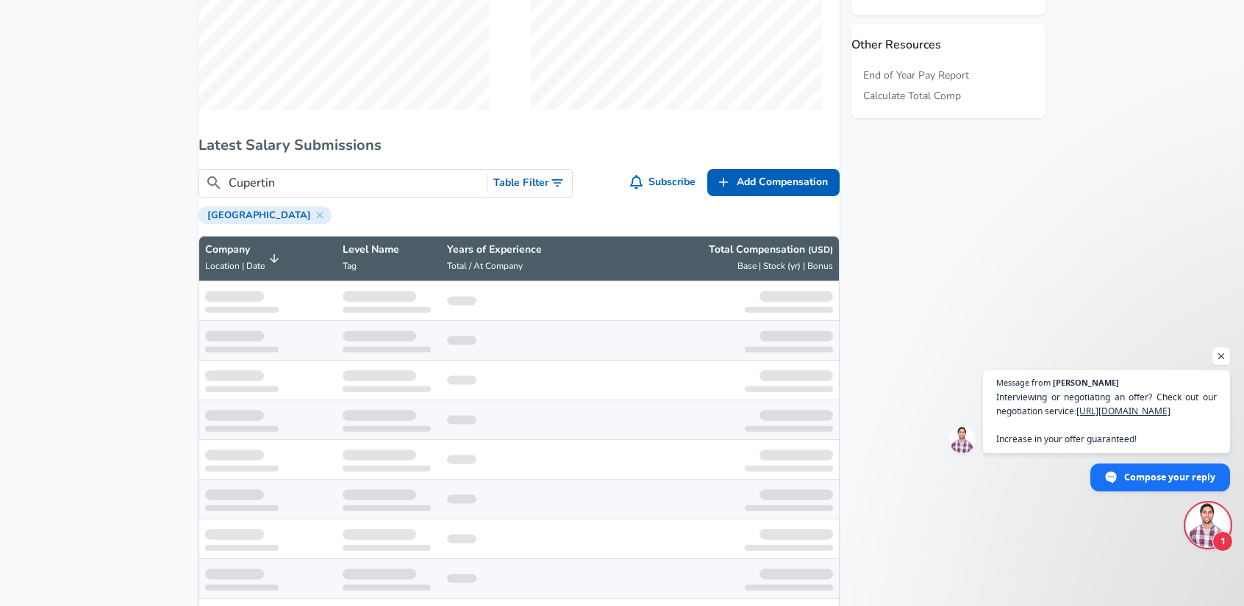
type input "Cupertino"
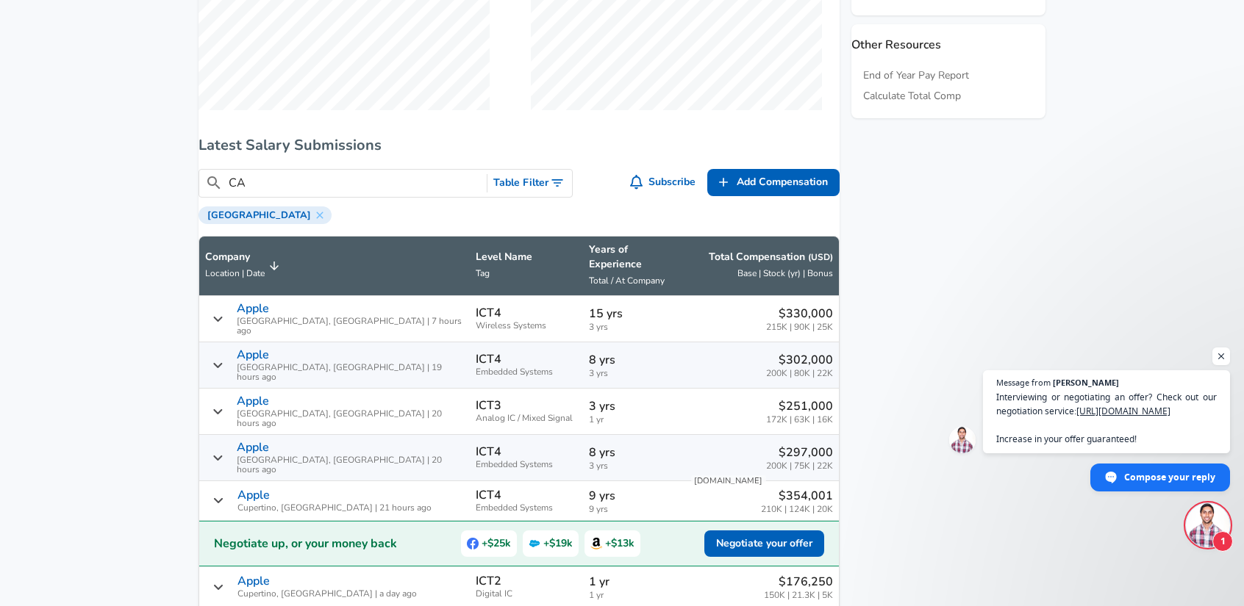
drag, startPoint x: 376, startPoint y: 194, endPoint x: 219, endPoint y: 195, distance: 156.6
click at [219, 193] on div "​ CA" at bounding box center [343, 183] width 288 height 18
type input "CA"
click at [1040, 271] on aside "Featured Jobs Senior Mixed-Signal Hardware Engineer Relativity Space • [GEOGRAP…" at bounding box center [942, 521] width 206 height 2262
drag, startPoint x: 392, startPoint y: 189, endPoint x: 112, endPoint y: 194, distance: 279.4
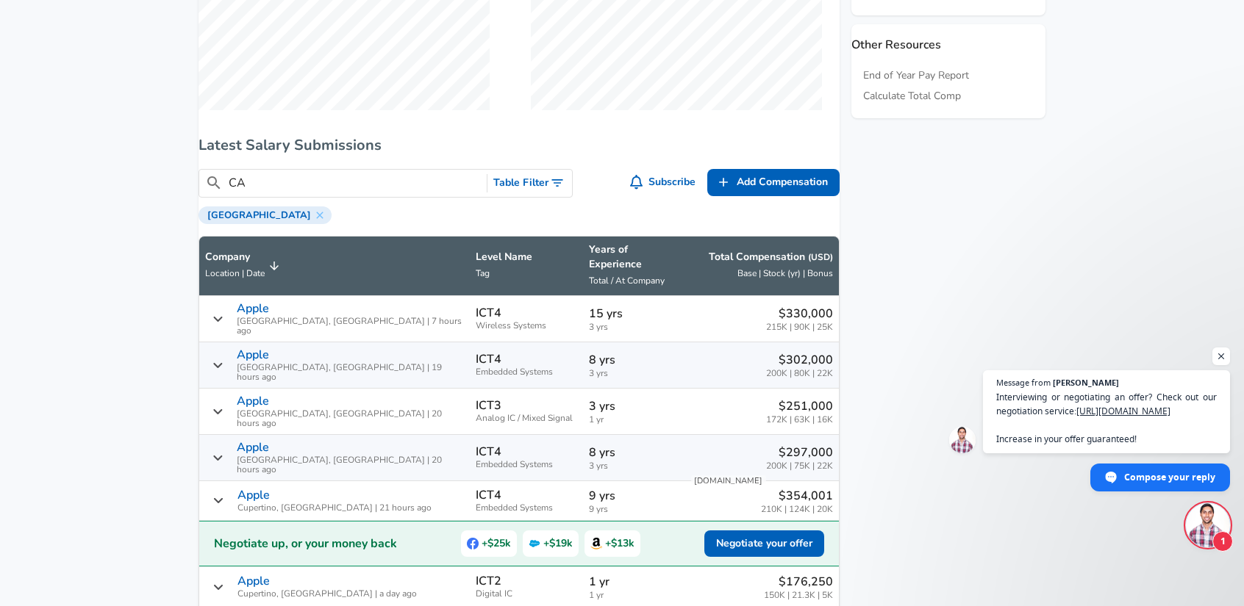
click at [961, 264] on aside "Featured Jobs Senior Mixed-Signal Hardware Engineer Relativity Space • [GEOGRAP…" at bounding box center [942, 524] width 206 height 2268
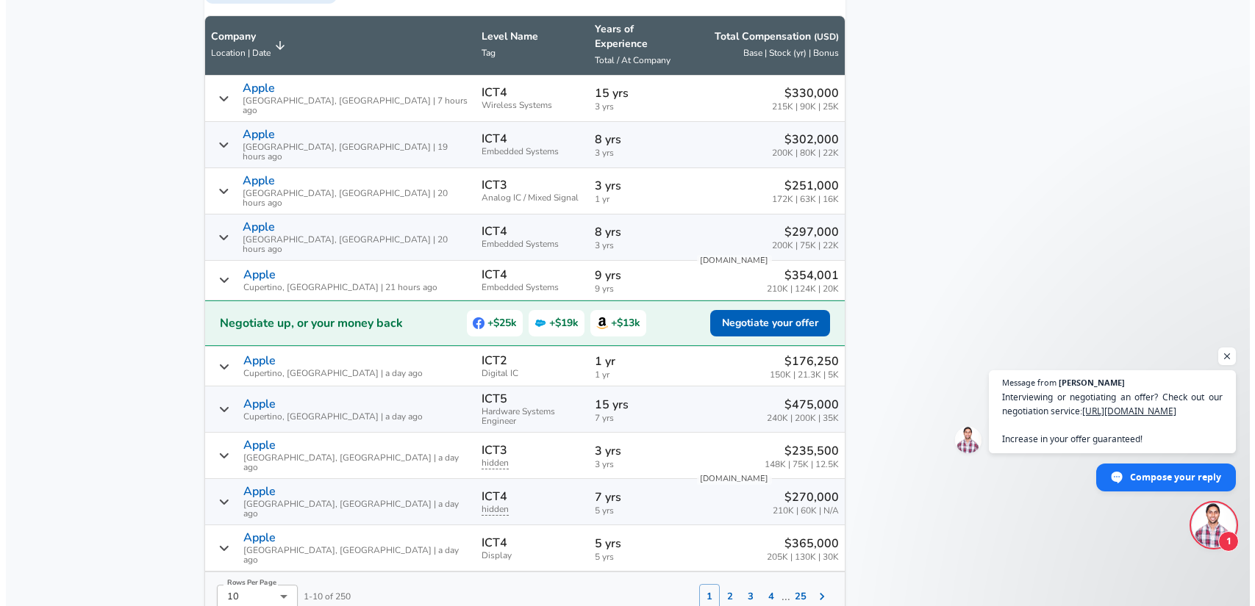
scroll to position [1103, 0]
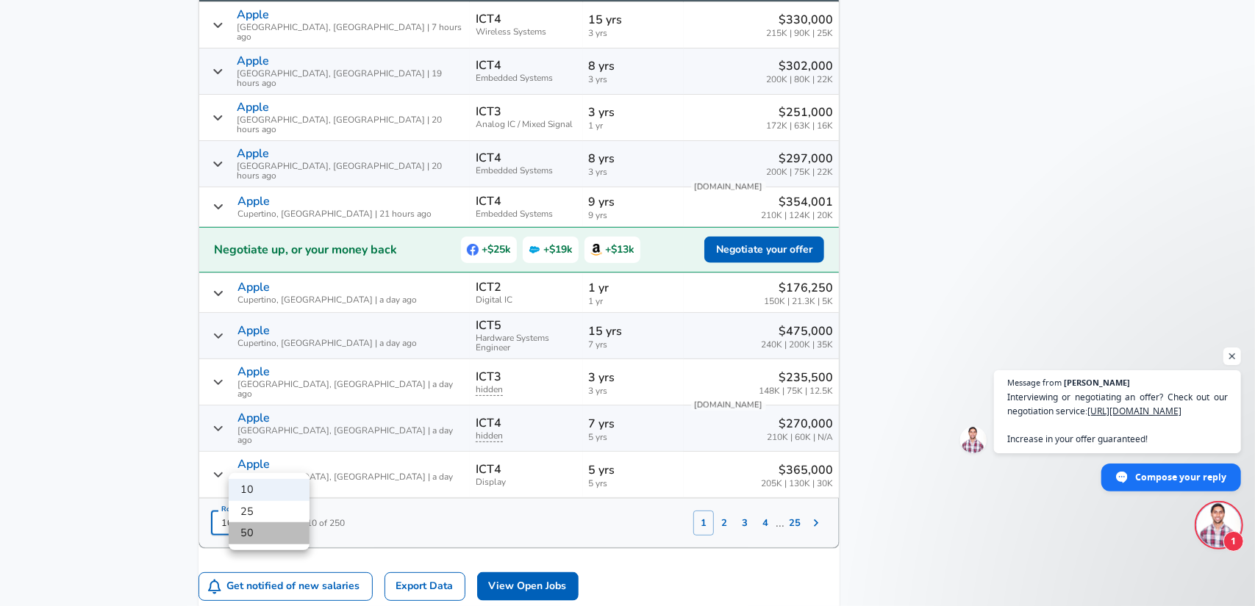
click at [281, 530] on li "50" at bounding box center [269, 534] width 81 height 22
type input "50"
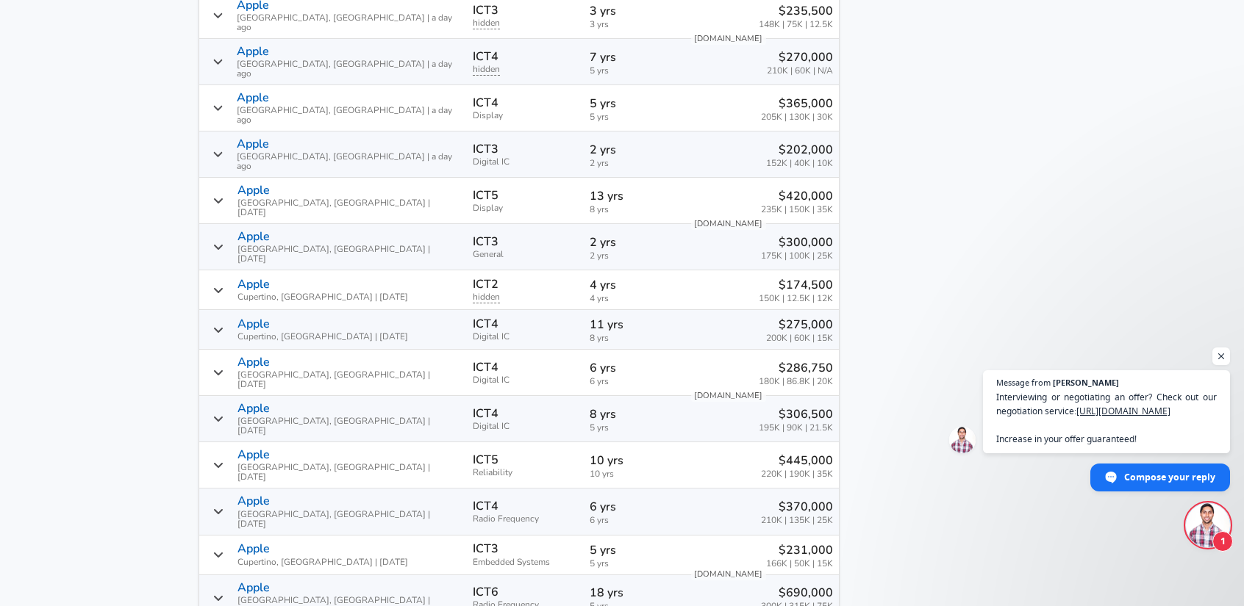
scroll to position [1543, 0]
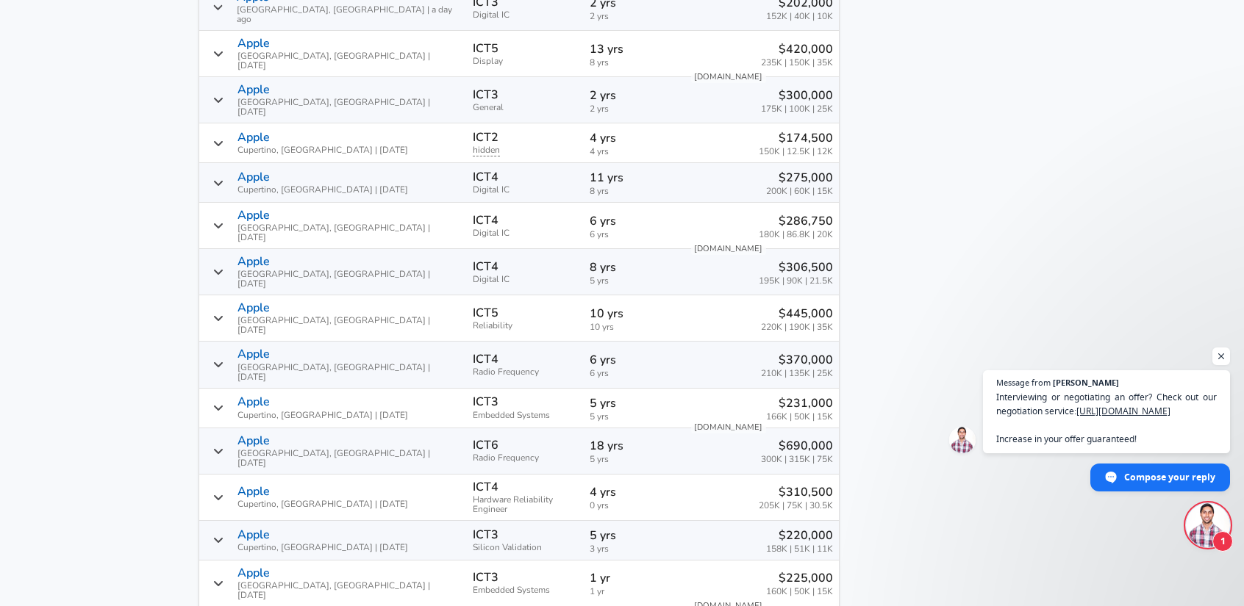
scroll to position [1690, 0]
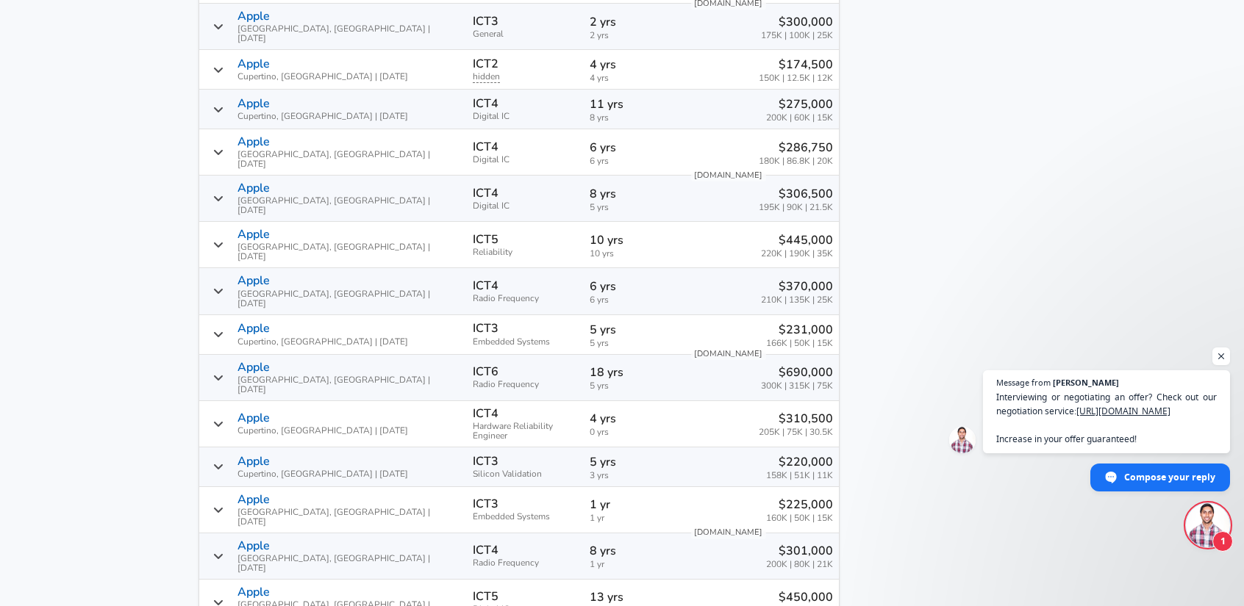
click at [224, 418] on icon "Salary Submissions" at bounding box center [218, 424] width 12 height 12
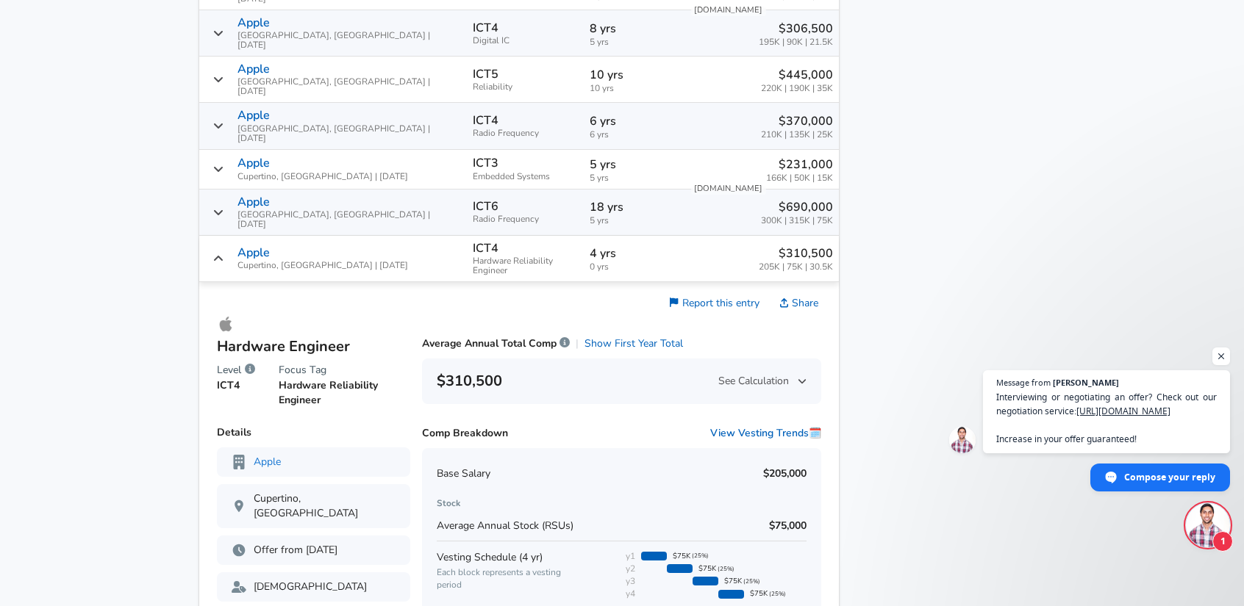
scroll to position [1910, 0]
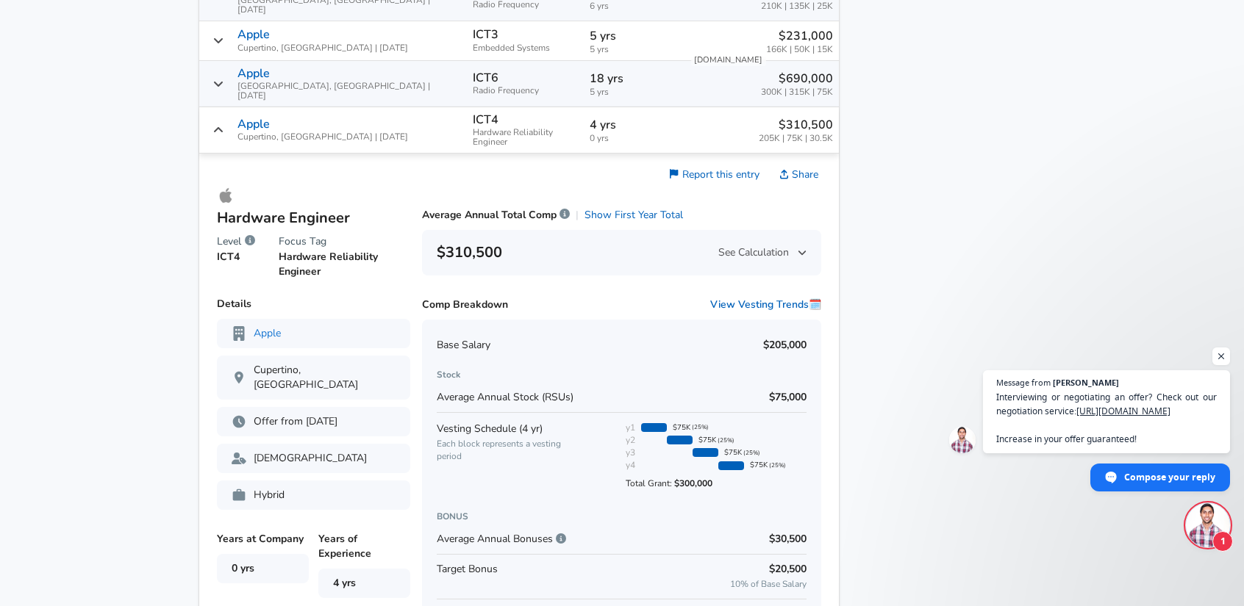
scroll to position [2058, 0]
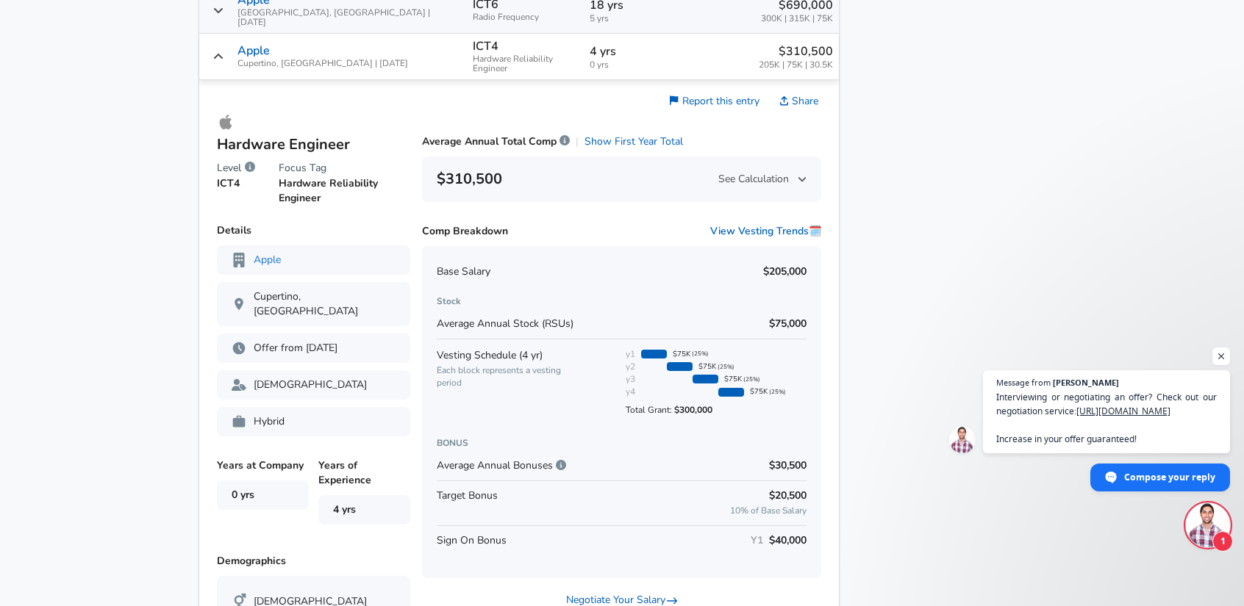
click at [902, 493] on aside "Featured Jobs Senior Mixed-Signal Hardware Engineer Relativity Space • [GEOGRAP…" at bounding box center [942, 477] width 206 height 4673
click at [878, 468] on aside "Featured Jobs Senior Mixed-Signal Hardware Engineer Relativity Space • [GEOGRAP…" at bounding box center [942, 477] width 206 height 4673
click at [867, 430] on aside "Featured Jobs Senior Mixed-Signal Hardware Engineer Relativity Space • [GEOGRAP…" at bounding box center [942, 477] width 206 height 4673
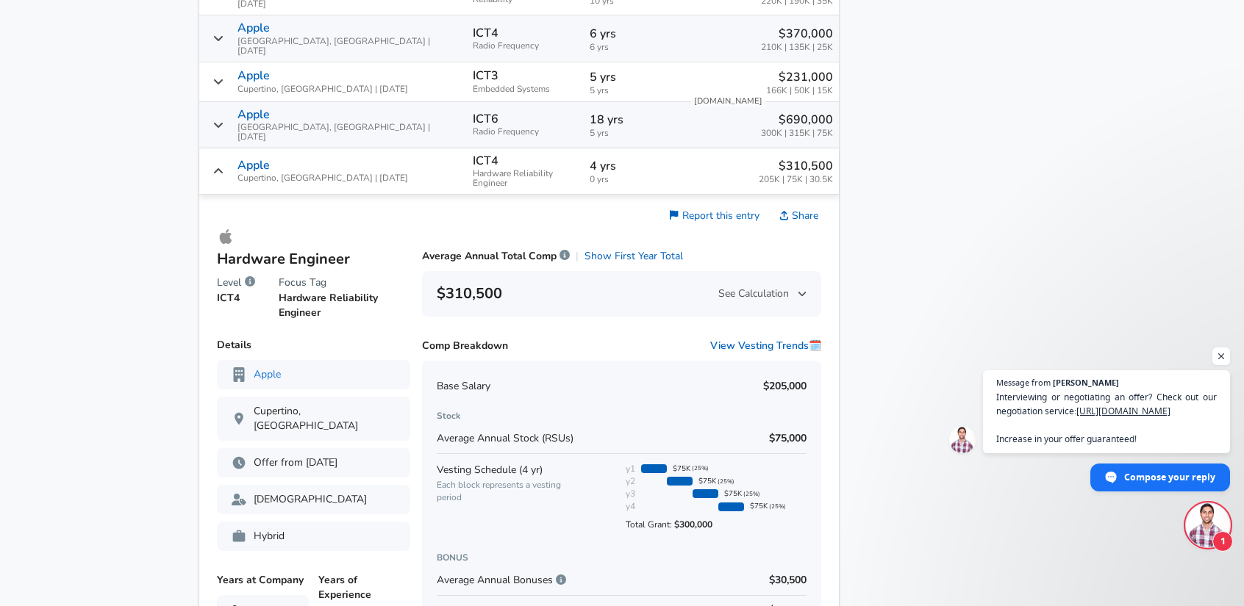
scroll to position [1910, 0]
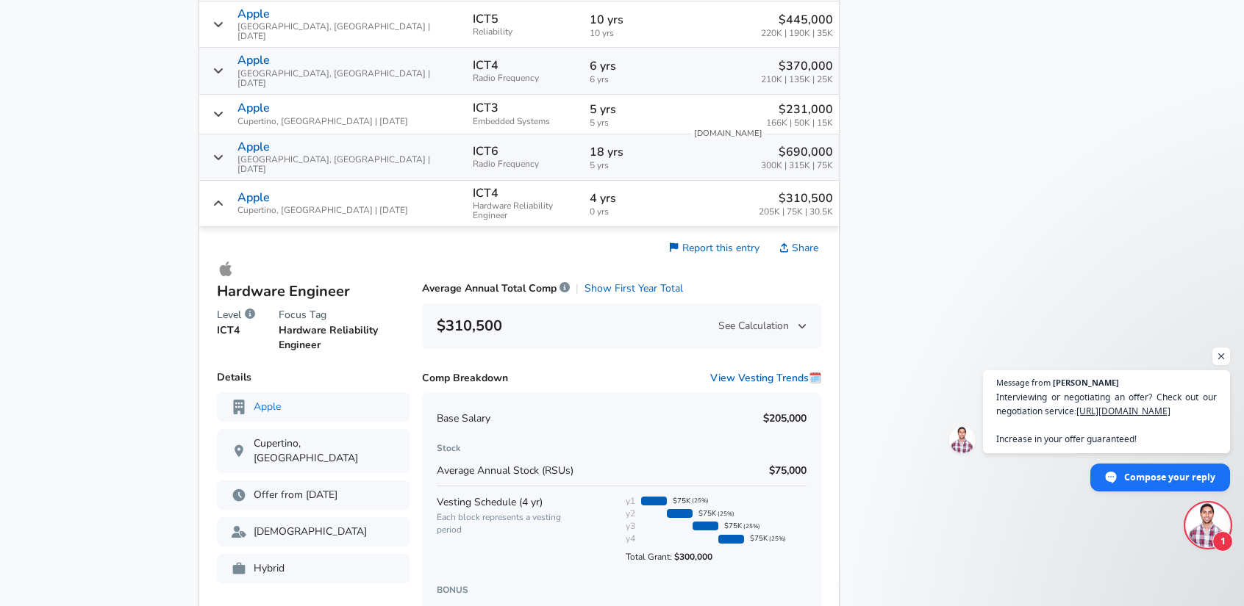
click at [223, 201] on icon "Salary Submissions" at bounding box center [218, 203] width 9 height 5
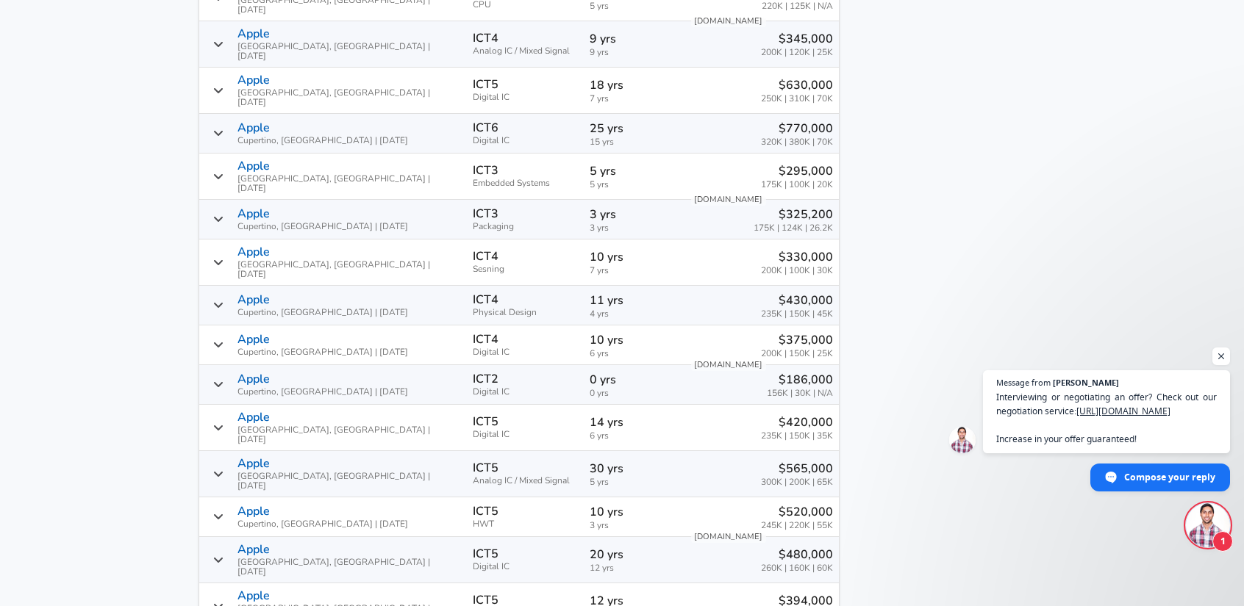
scroll to position [2719, 0]
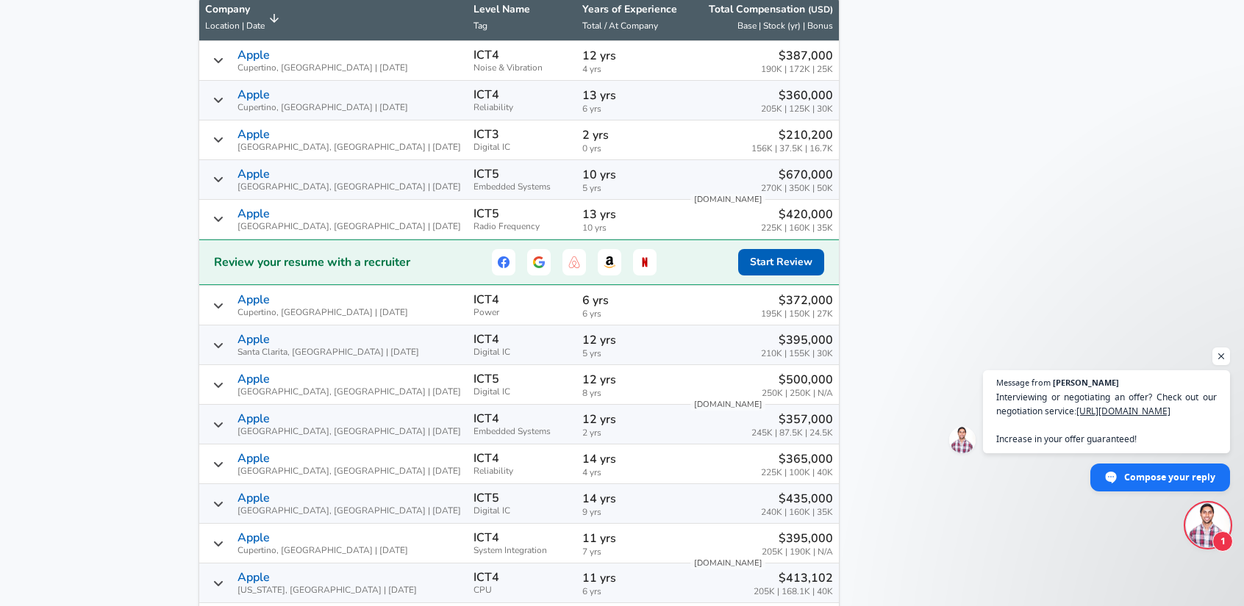
scroll to position [1042, 0]
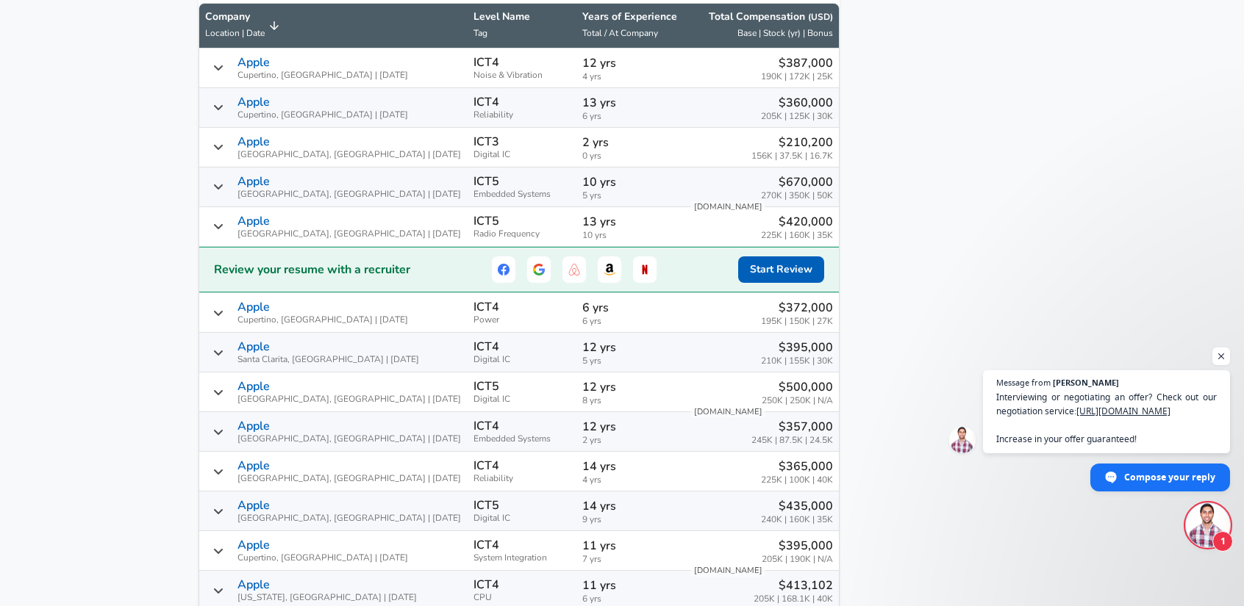
click at [224, 112] on icon "Salary Submissions" at bounding box center [218, 107] width 12 height 12
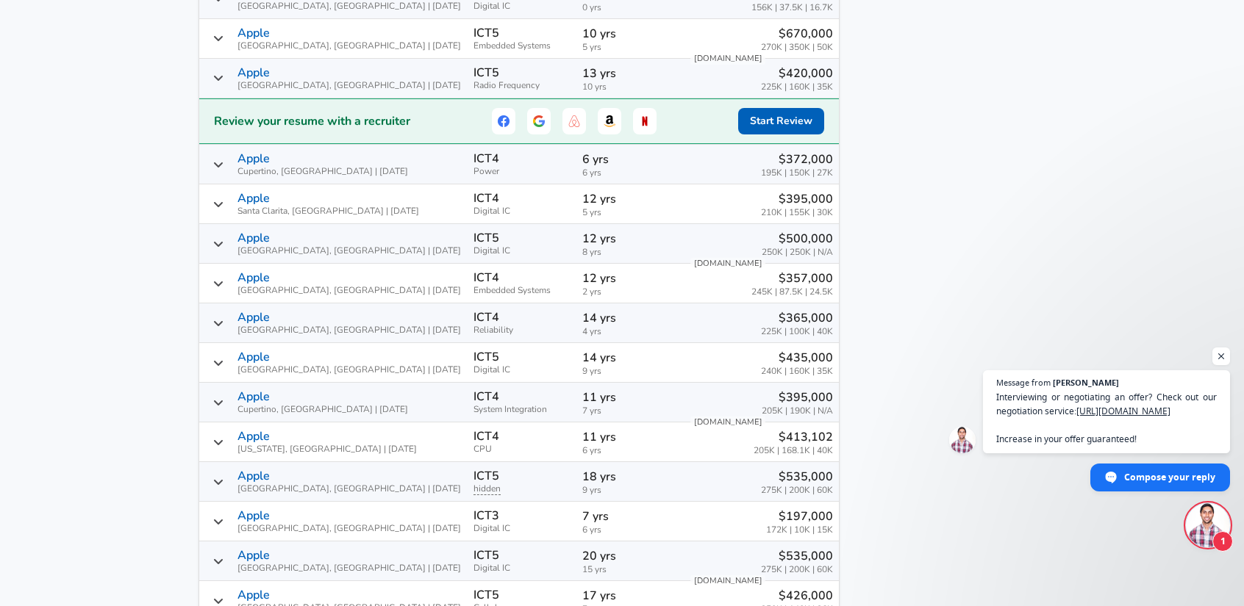
scroll to position [1777, 0]
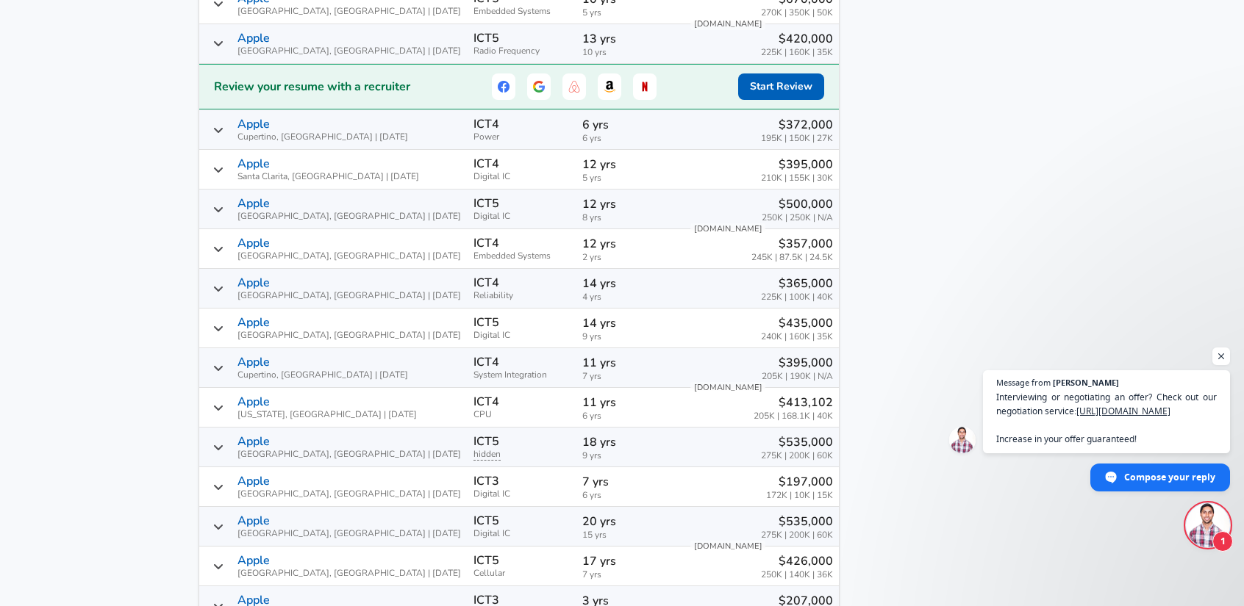
click at [224, 293] on icon "Salary Submissions" at bounding box center [218, 289] width 12 height 12
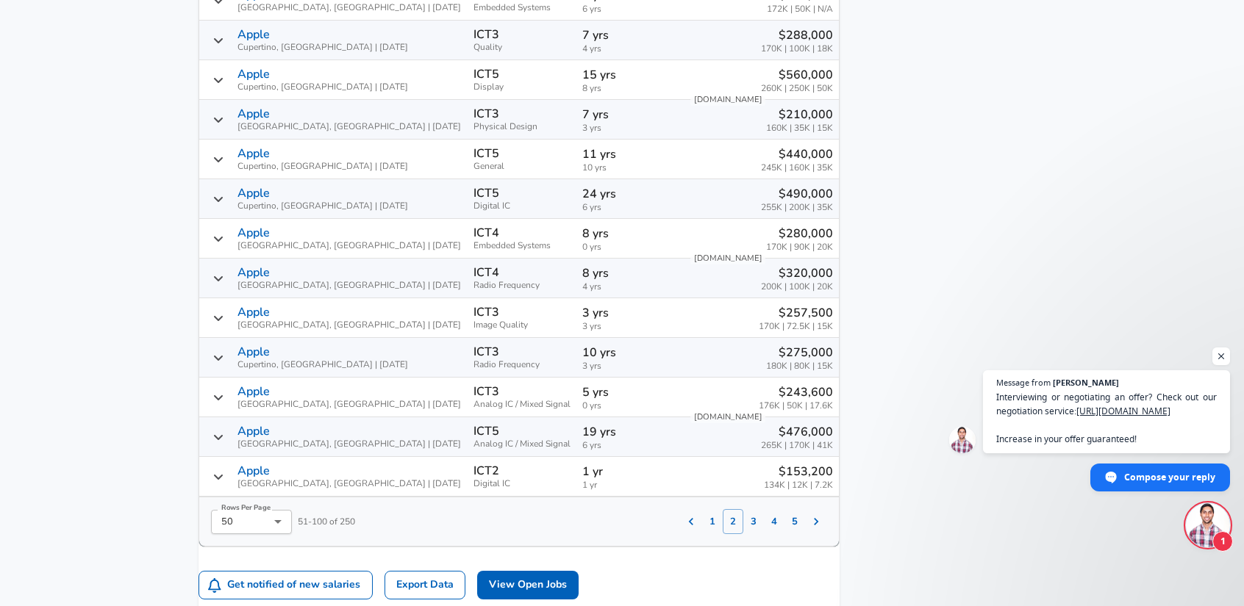
scroll to position [3761, 0]
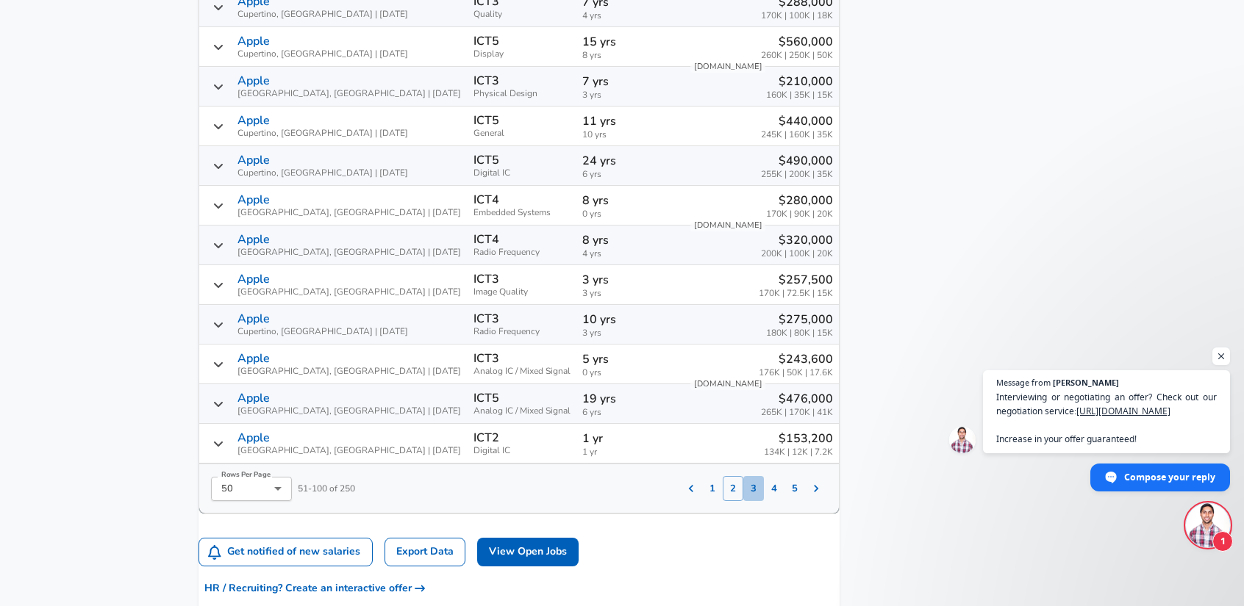
click at [743, 481] on button "3" at bounding box center [753, 488] width 21 height 25
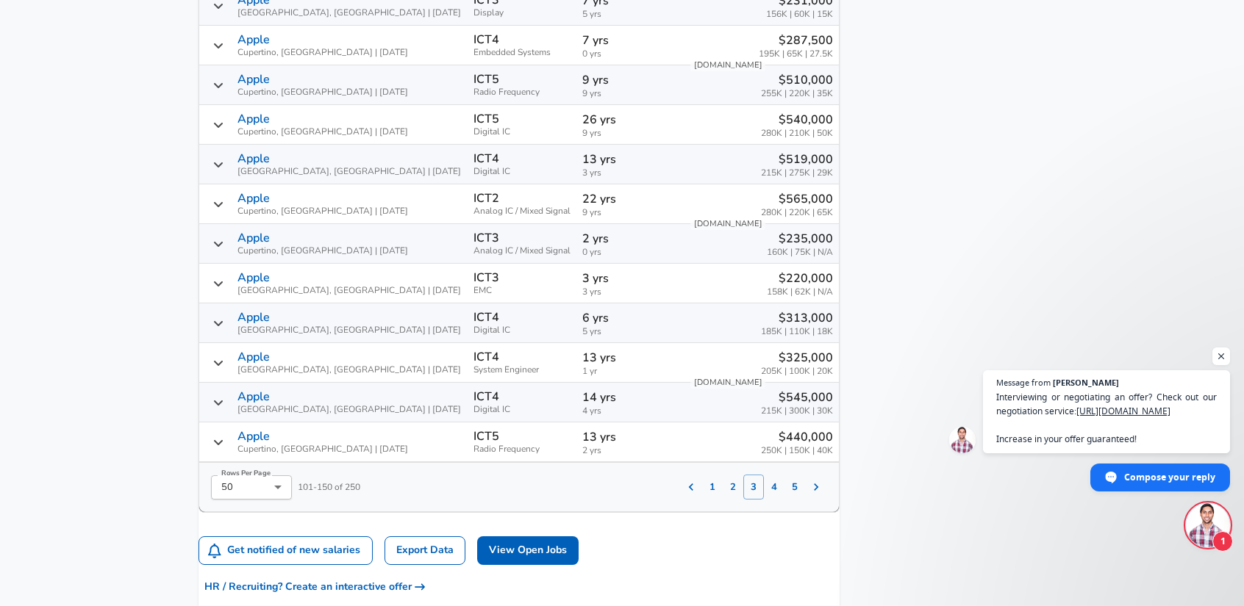
scroll to position [2732, 0]
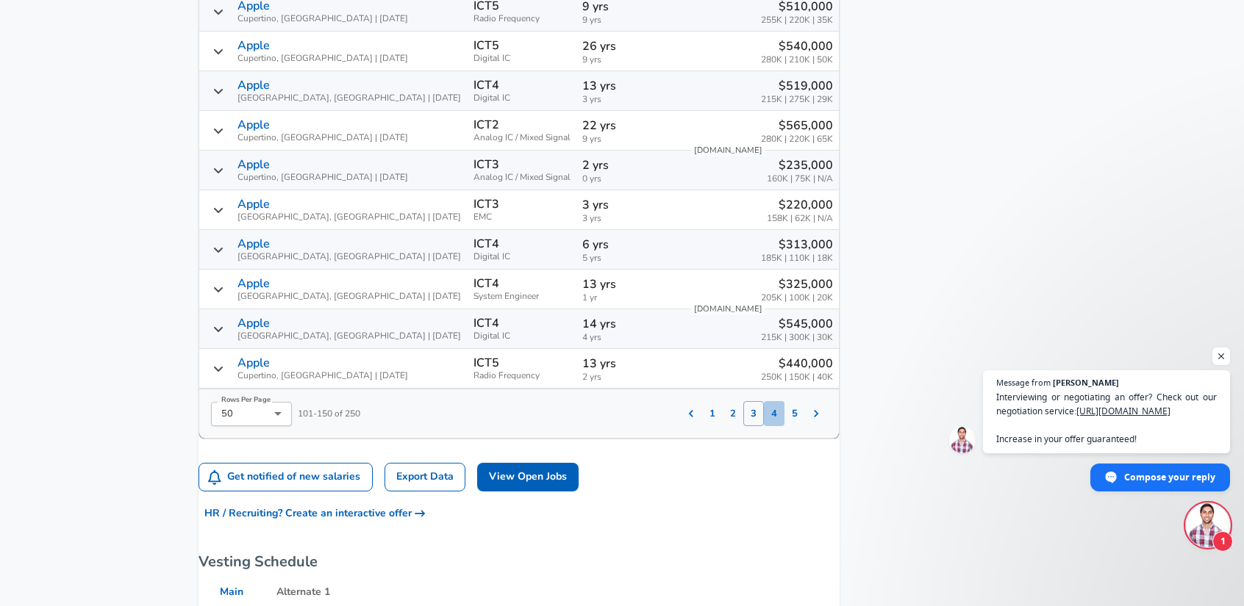
click at [764, 408] on button "4" at bounding box center [774, 413] width 21 height 25
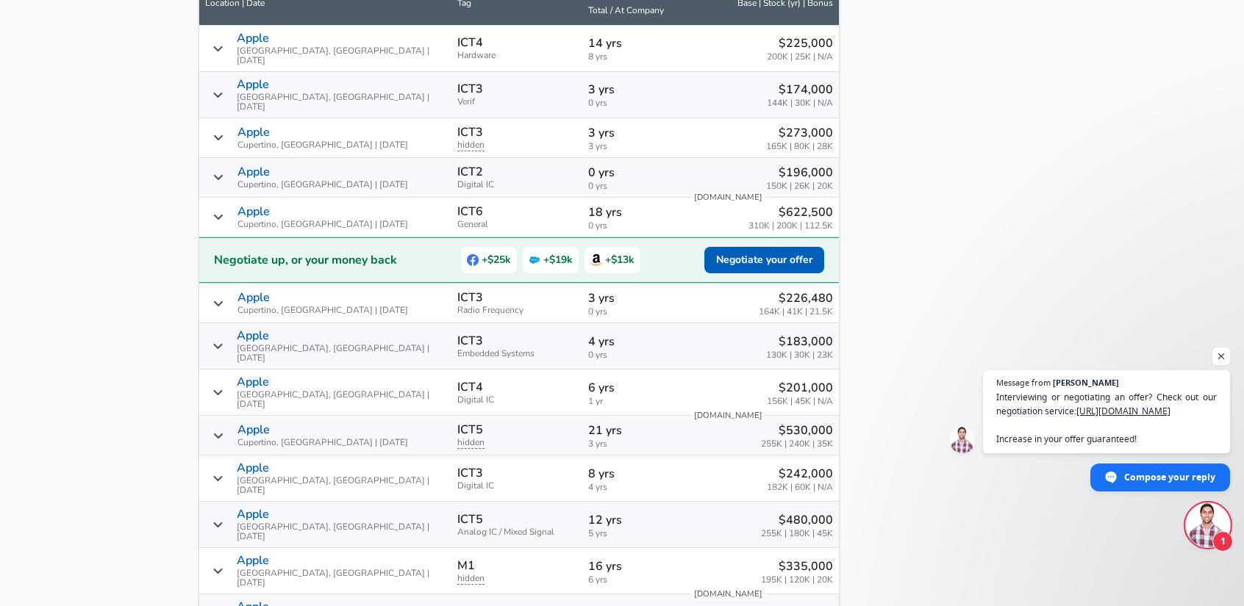
scroll to position [1042, 0]
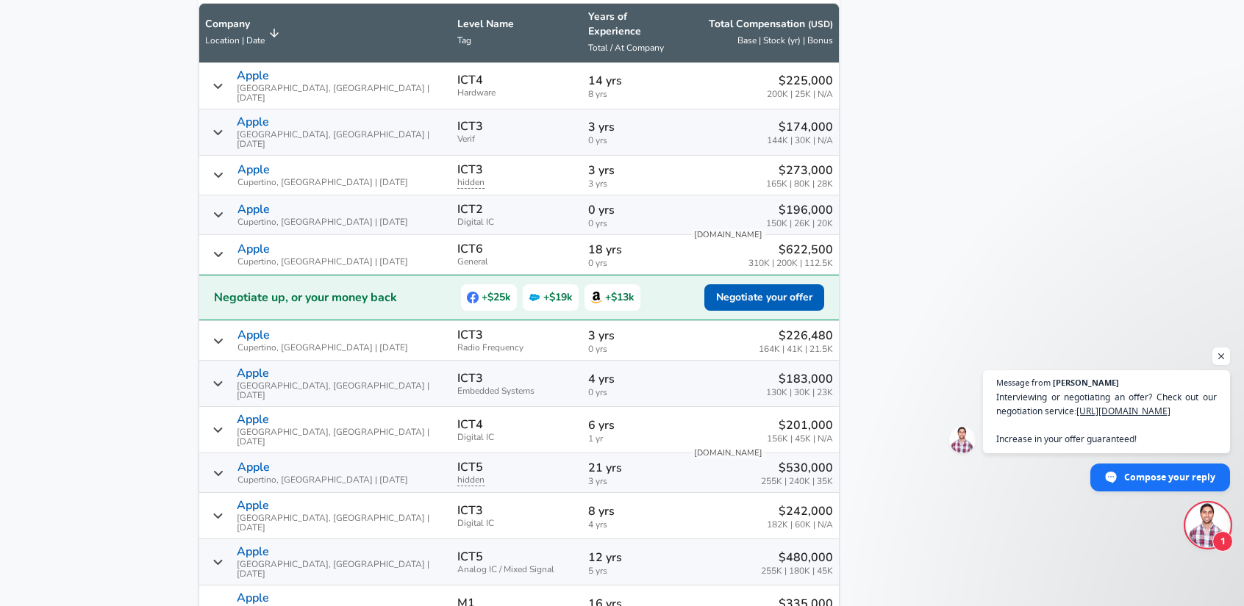
click at [222, 84] on icon "Salary Submissions" at bounding box center [217, 86] width 9 height 5
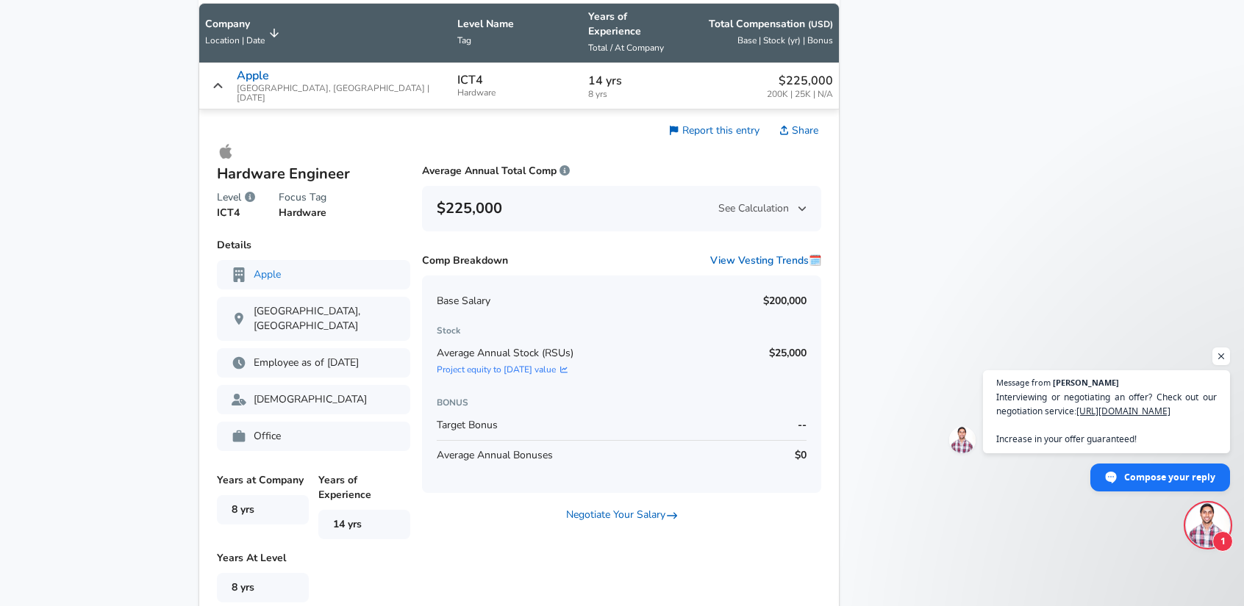
click at [223, 80] on icon "Salary Submissions" at bounding box center [217, 86] width 11 height 12
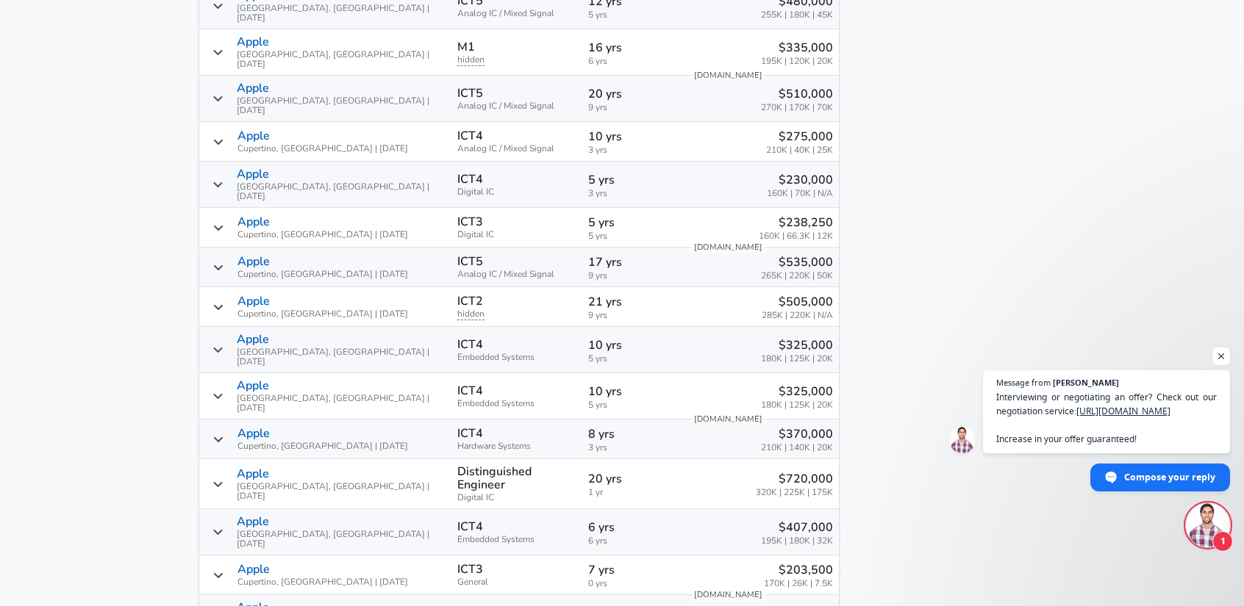
scroll to position [1630, 0]
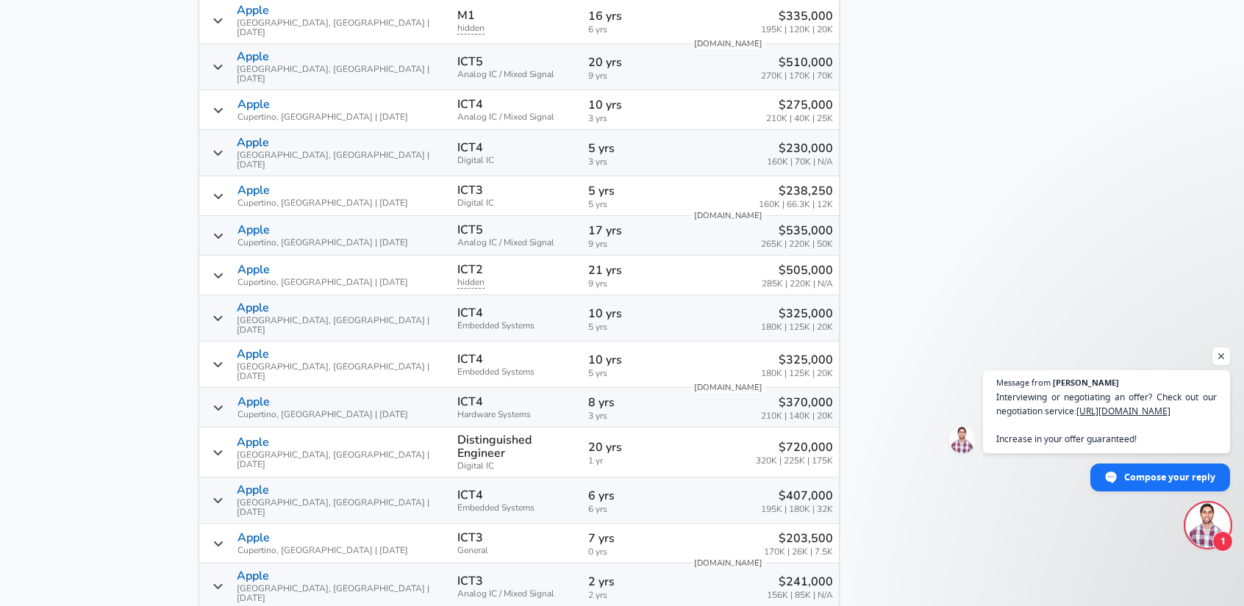
click at [224, 402] on icon "Salary Submissions" at bounding box center [218, 408] width 12 height 12
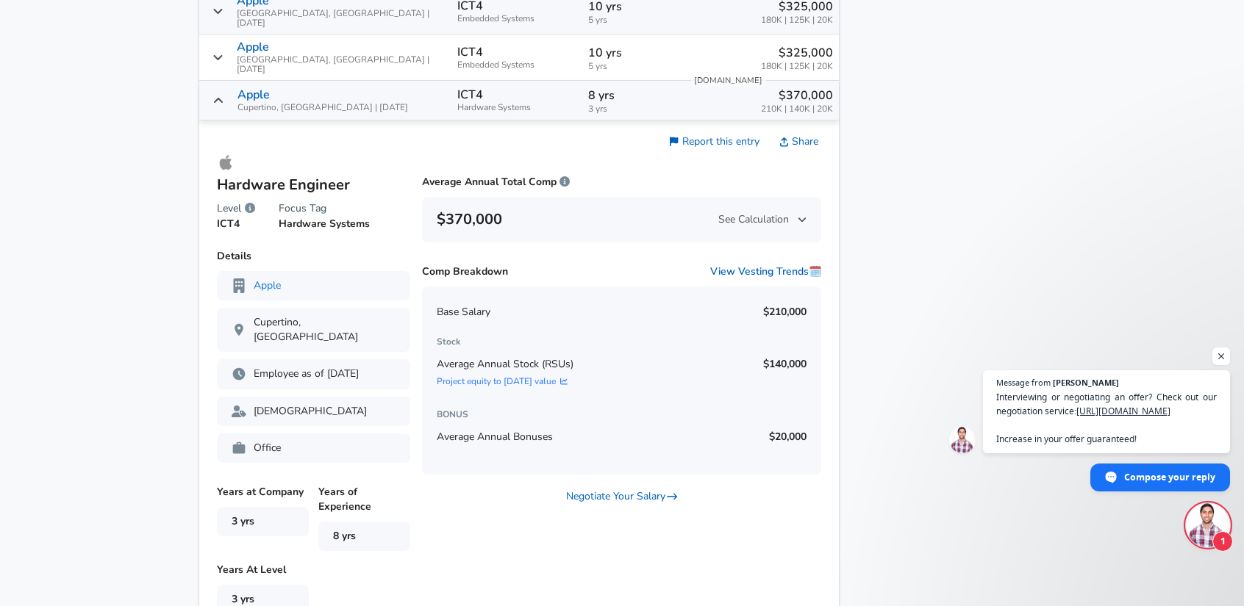
scroll to position [1924, 0]
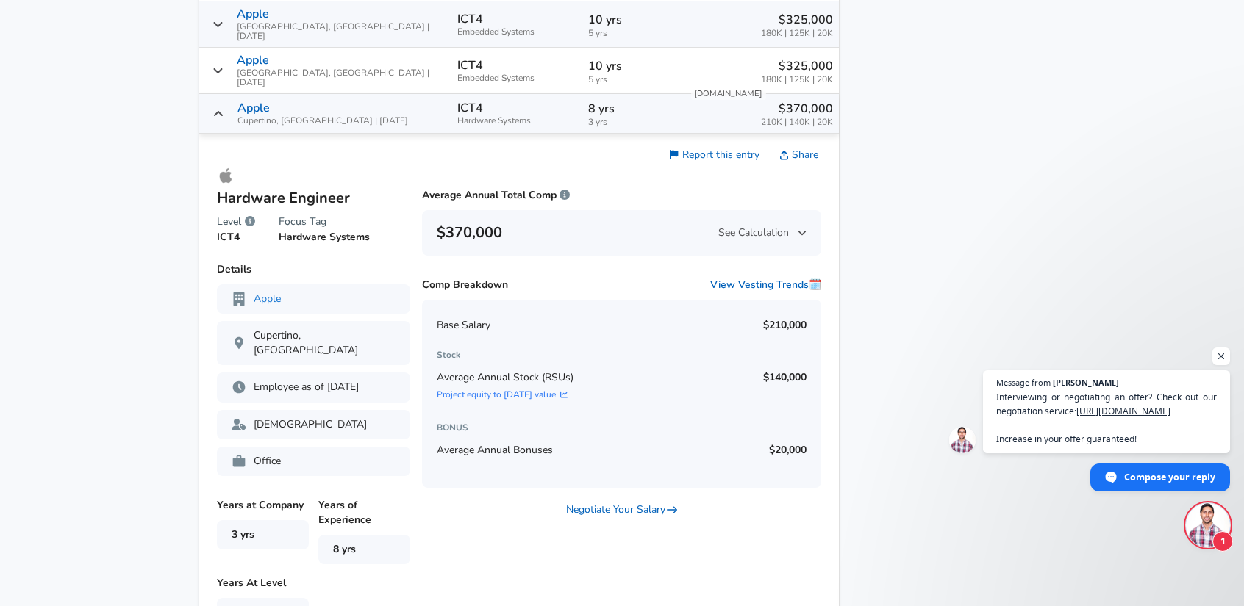
click at [224, 108] on icon "Salary Submissions" at bounding box center [218, 114] width 12 height 12
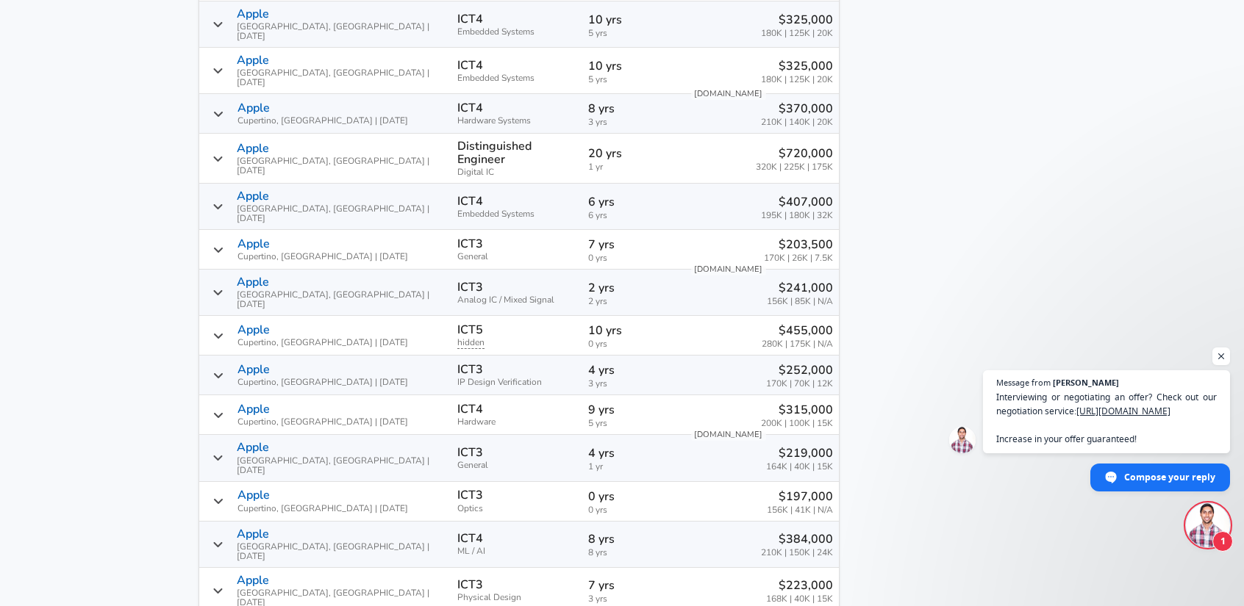
click at [224, 409] on icon "Salary Submissions" at bounding box center [218, 415] width 12 height 12
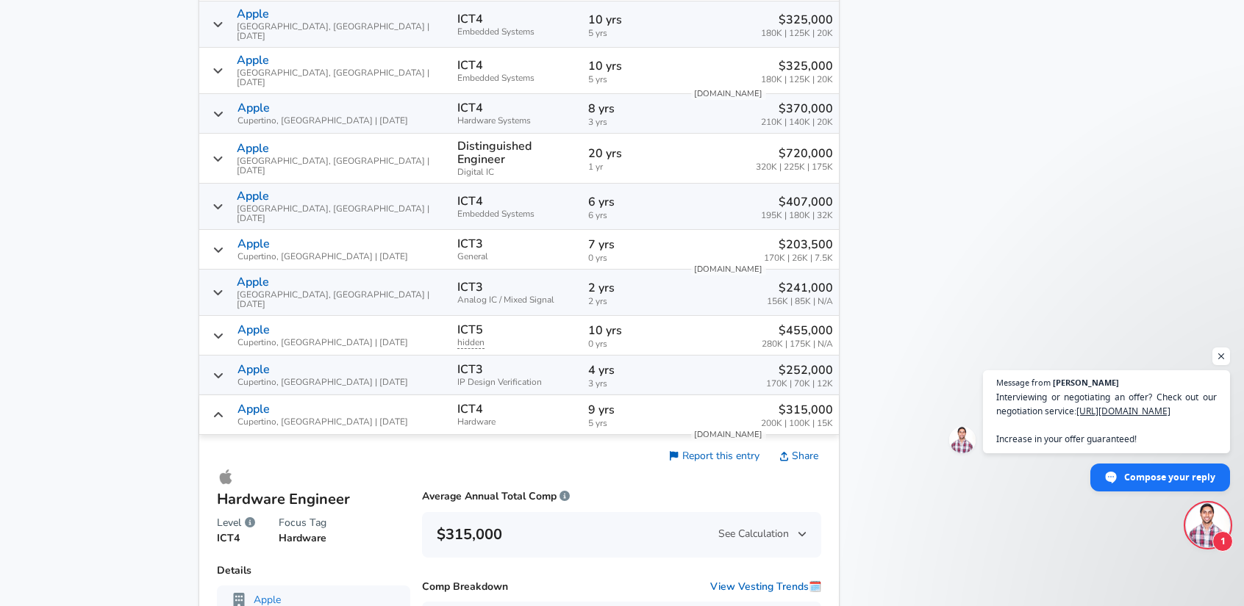
click at [224, 409] on icon "Salary Submissions" at bounding box center [218, 415] width 12 height 12
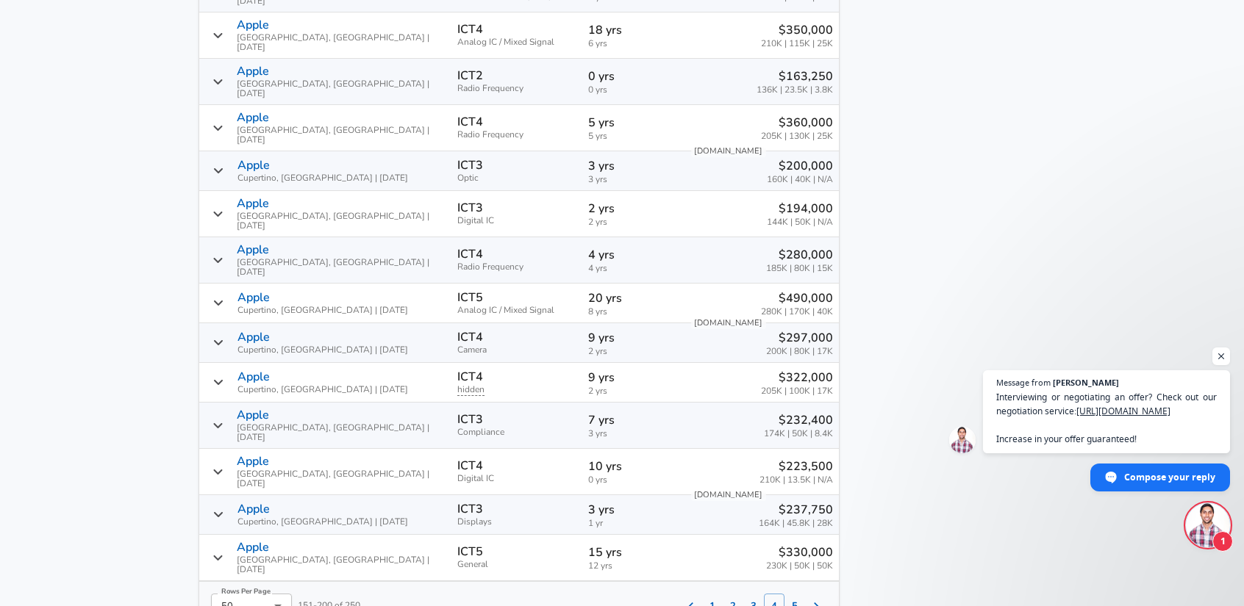
scroll to position [2732, 0]
click at [784, 592] on button "5" at bounding box center [794, 604] width 21 height 25
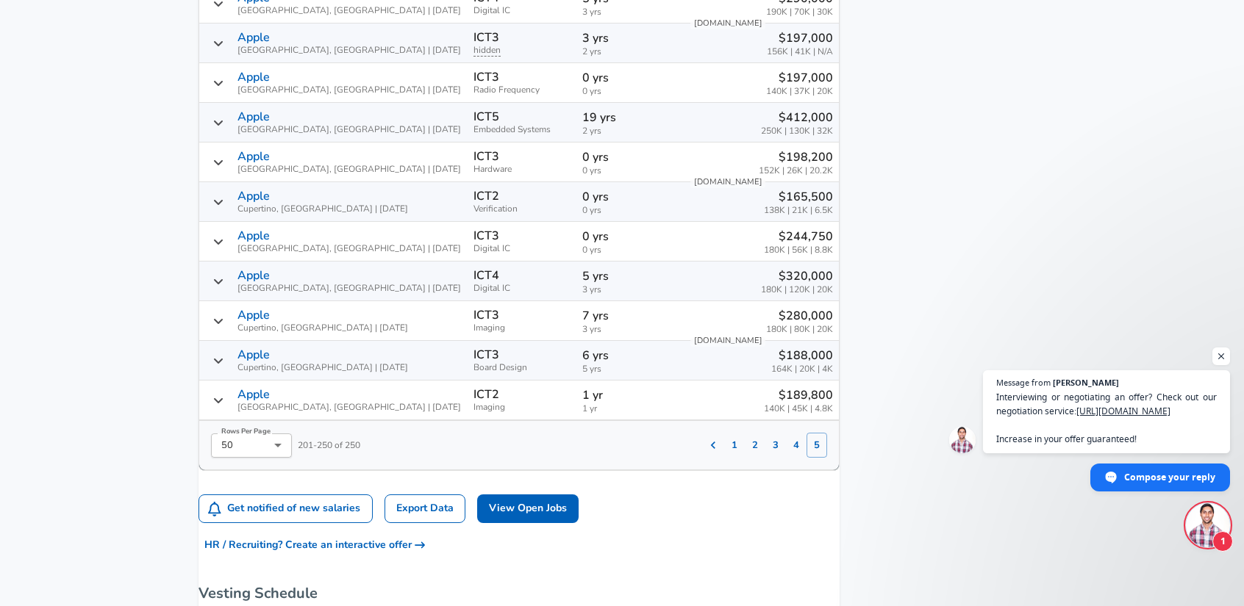
scroll to position [2732, 0]
